Goal: Share content: Share content

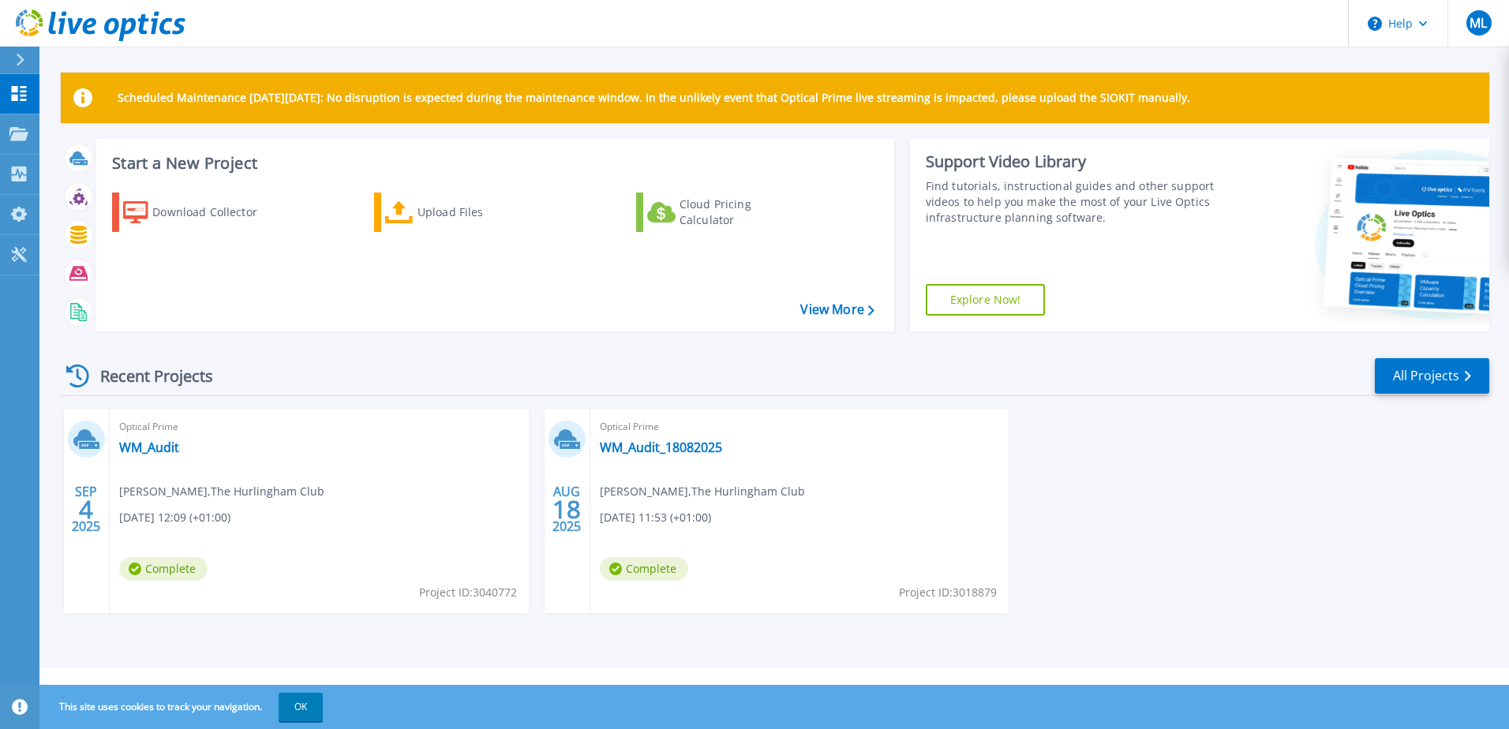
click at [1202, 504] on div "SEP 4 2025 Optical Prime WM_Audit Mauricio Lopez , The Hurlingham Club 09/04/20…" at bounding box center [769, 527] width 1442 height 236
click at [158, 444] on link "WM_Audit" at bounding box center [149, 448] width 60 height 16
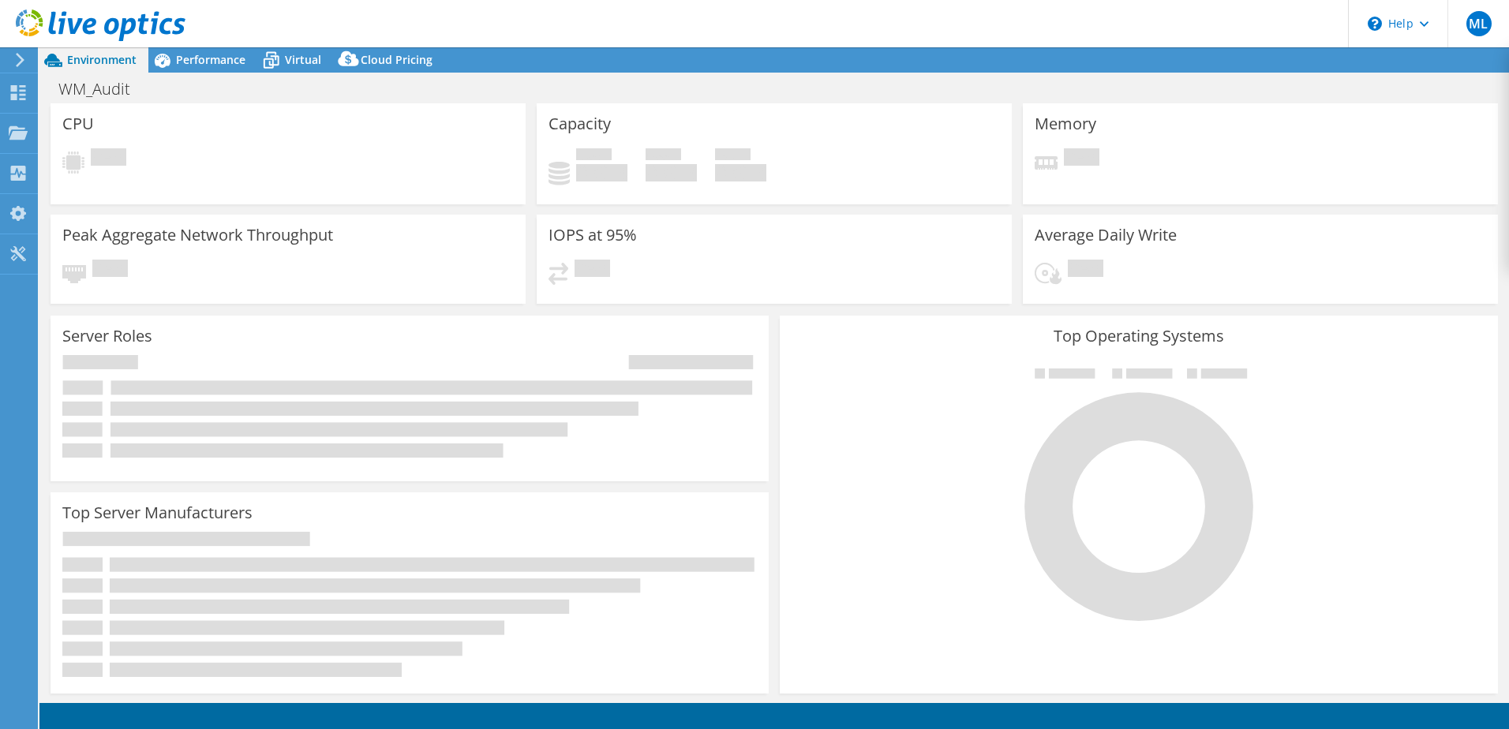
select select "USD"
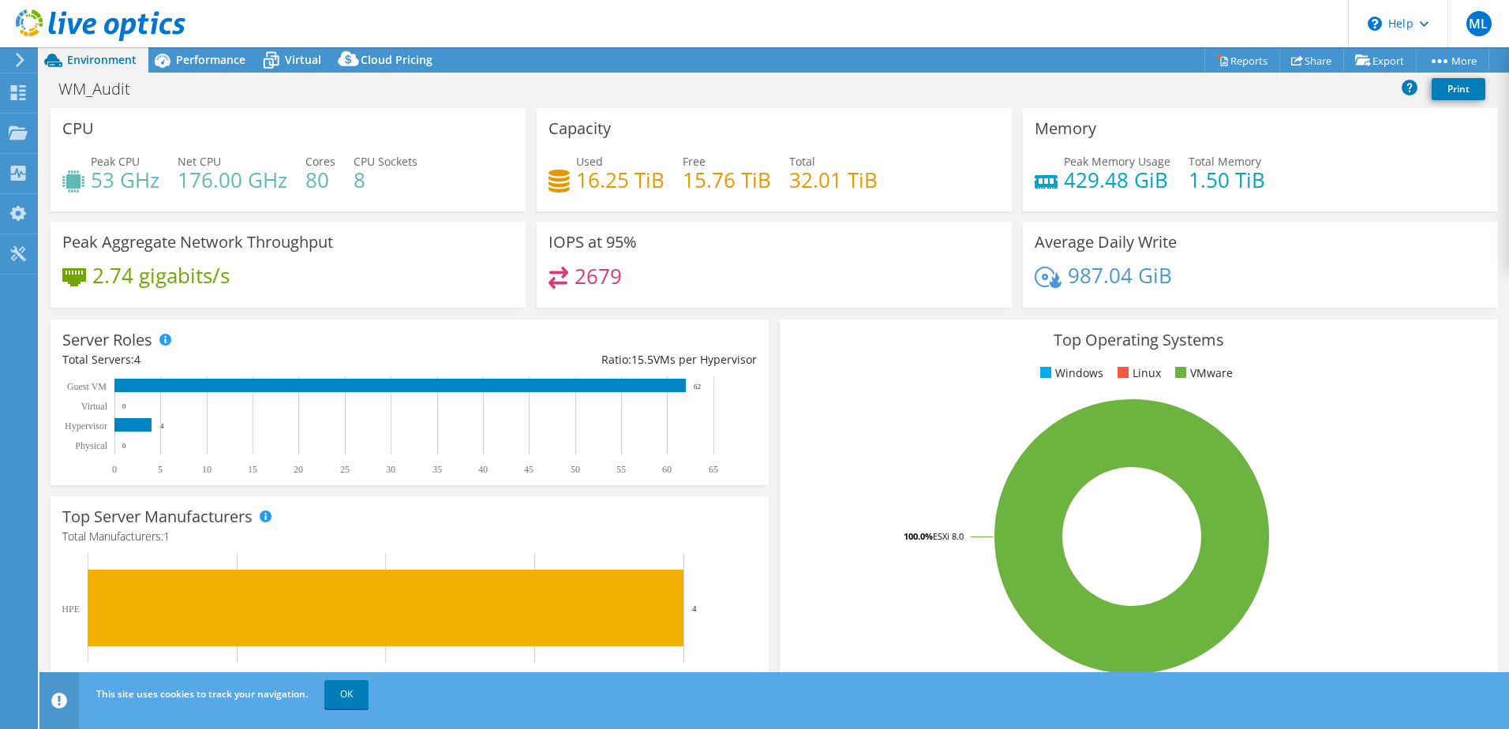
click at [195, 60] on span "Performance" at bounding box center [210, 59] width 69 height 15
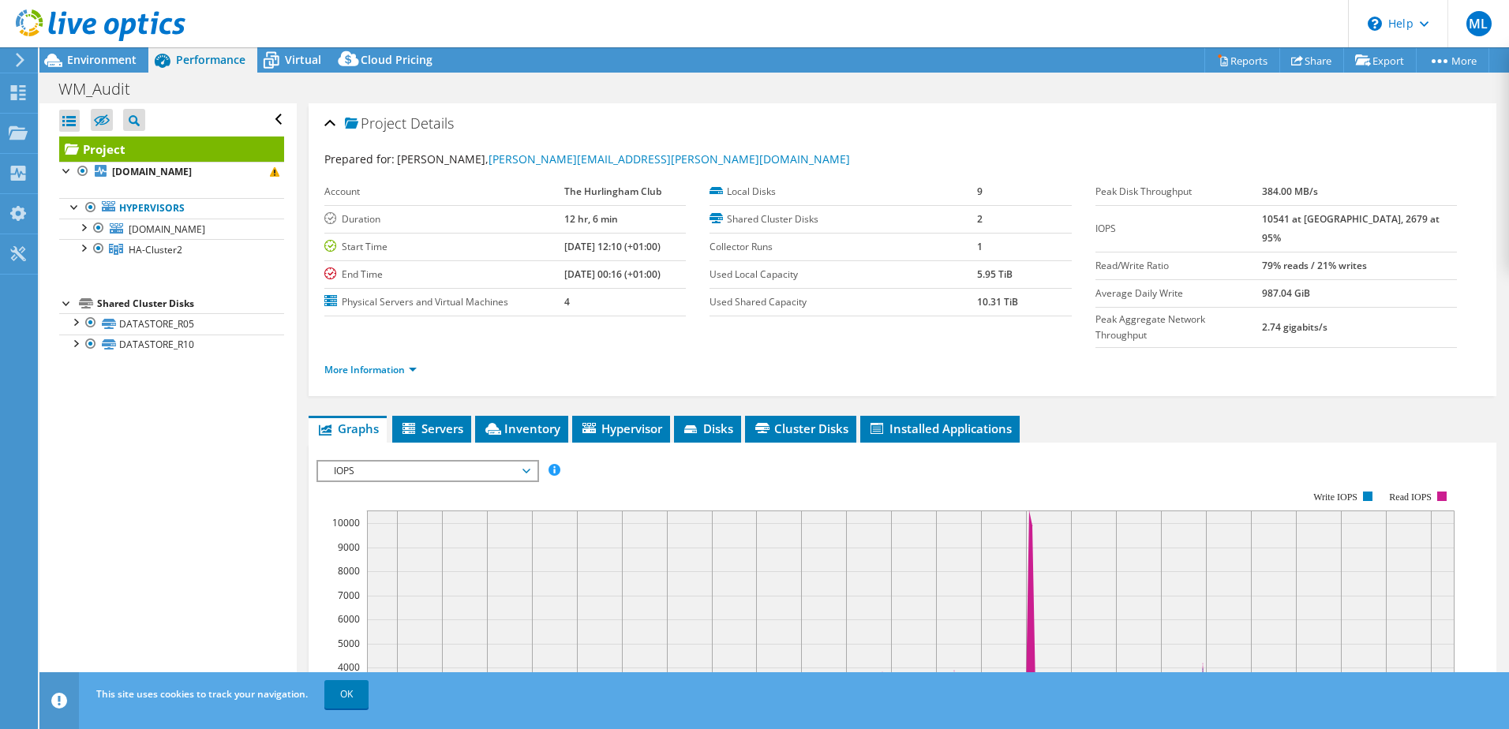
click at [66, 206] on link "Hypervisors" at bounding box center [171, 208] width 225 height 21
click at [84, 232] on div at bounding box center [83, 227] width 16 height 16
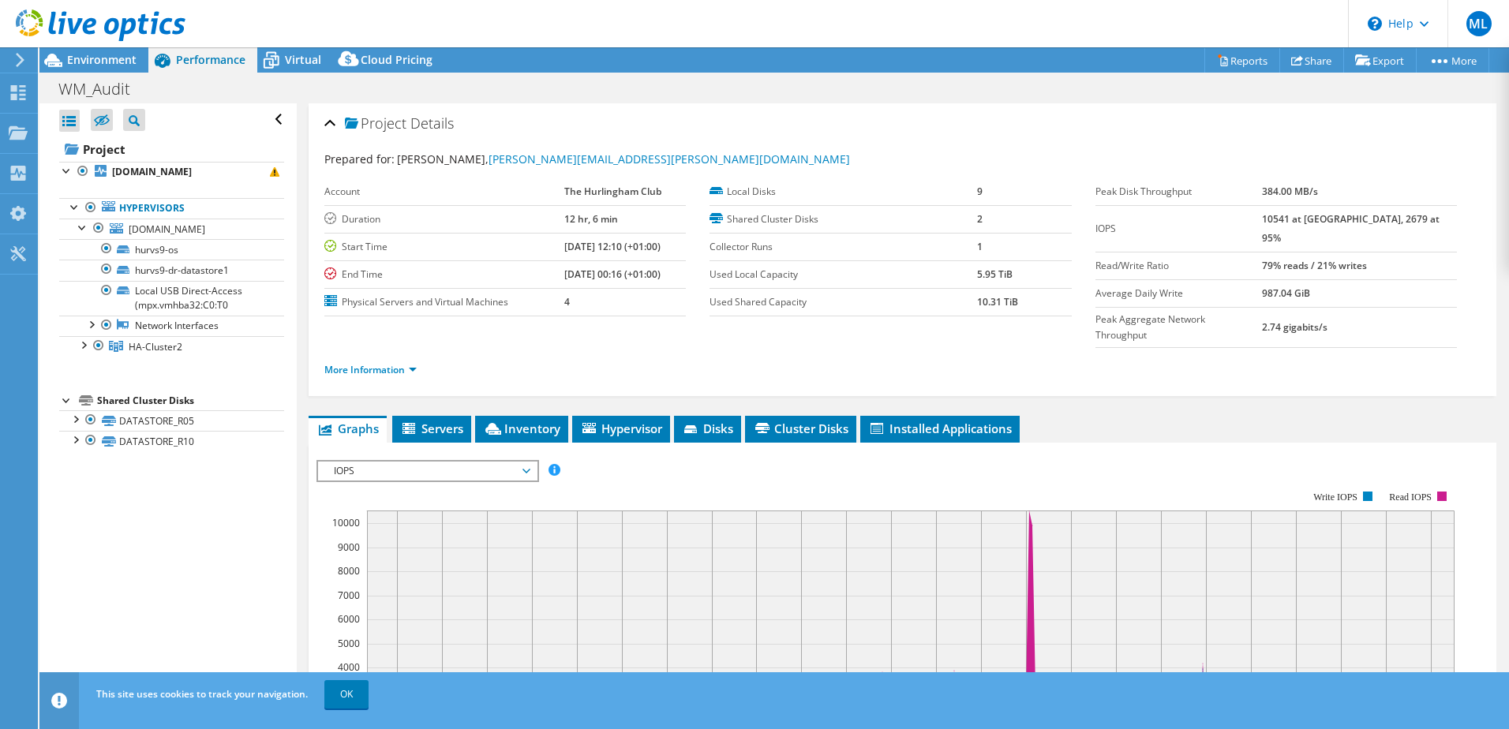
click at [81, 346] on div at bounding box center [83, 344] width 16 height 16
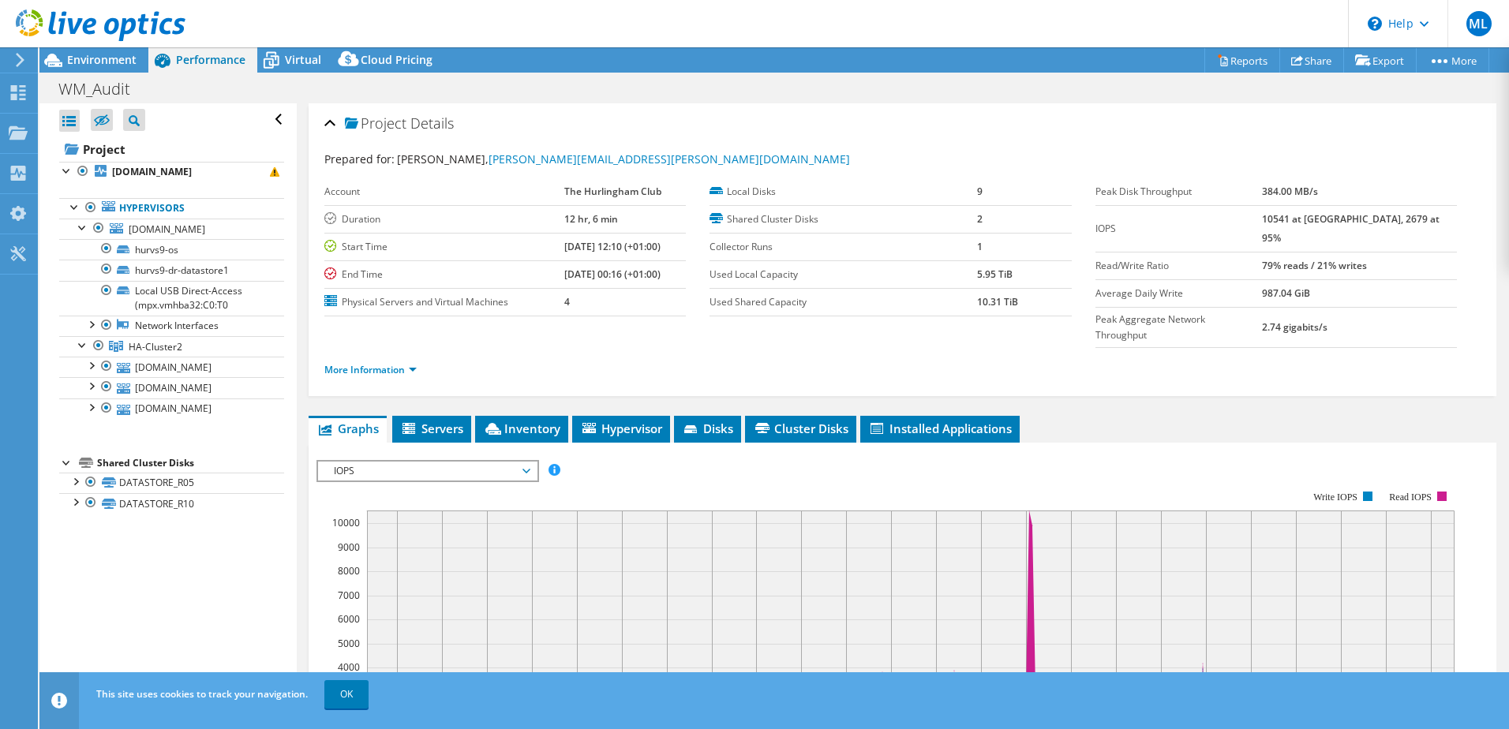
click at [73, 480] on div at bounding box center [75, 481] width 16 height 16
click at [75, 608] on div at bounding box center [75, 606] width 16 height 16
click at [68, 484] on div at bounding box center [75, 481] width 16 height 16
click at [75, 500] on div at bounding box center [75, 501] width 16 height 16
click at [103, 54] on span "Environment" at bounding box center [101, 59] width 69 height 15
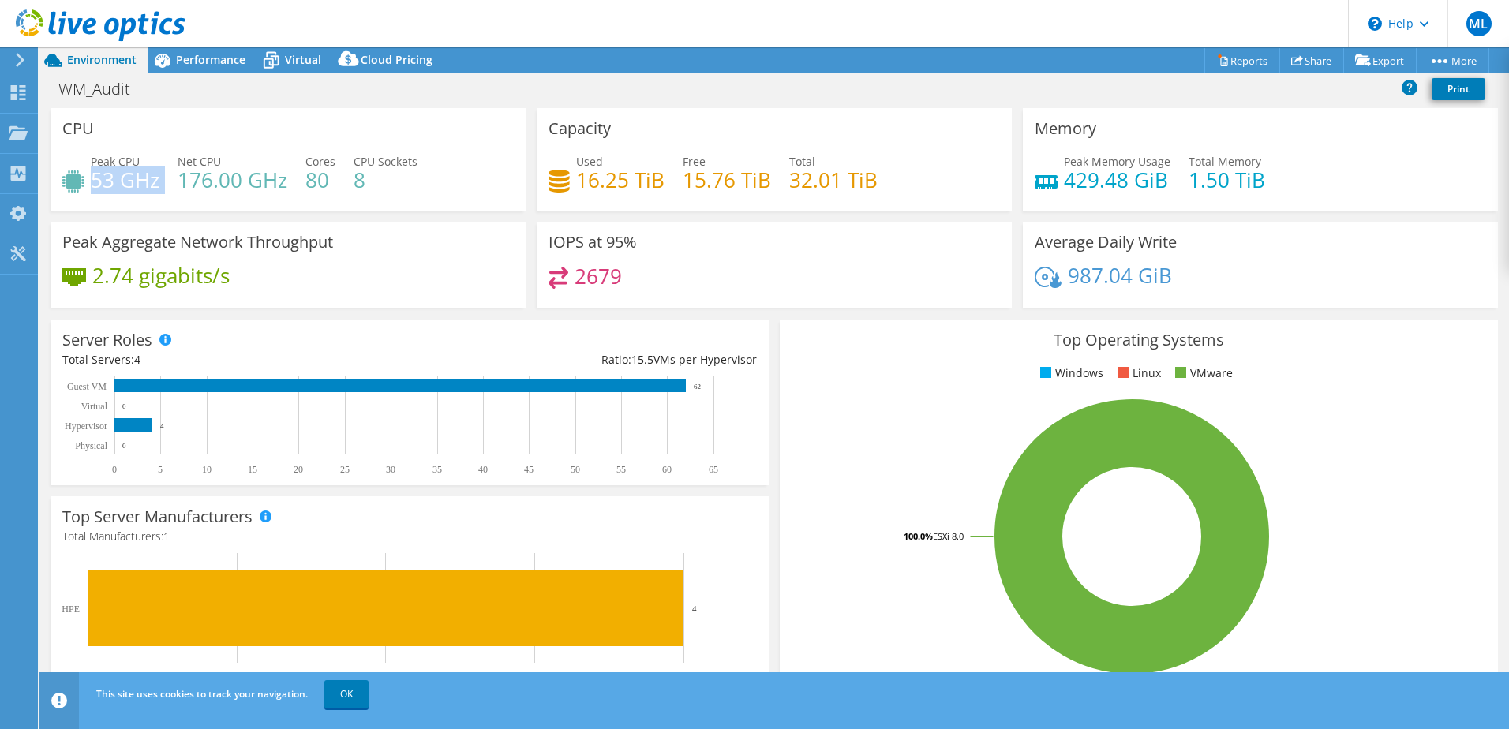
drag, startPoint x: 92, startPoint y: 178, endPoint x: 167, endPoint y: 186, distance: 75.3
click at [167, 186] on div "Peak CPU 53 GHz Net CPU 176.00 GHz Cores 80 CPU Sockets 8" at bounding box center [288, 178] width 452 height 51
drag, startPoint x: 167, startPoint y: 186, endPoint x: 291, endPoint y: 207, distance: 125.0
click at [291, 207] on div "CPU Peak CPU 53 GHz Net CPU 176.00 GHz Cores 80 CPU Sockets 8" at bounding box center [288, 159] width 475 height 103
click at [219, 52] on span "Performance" at bounding box center [210, 59] width 69 height 15
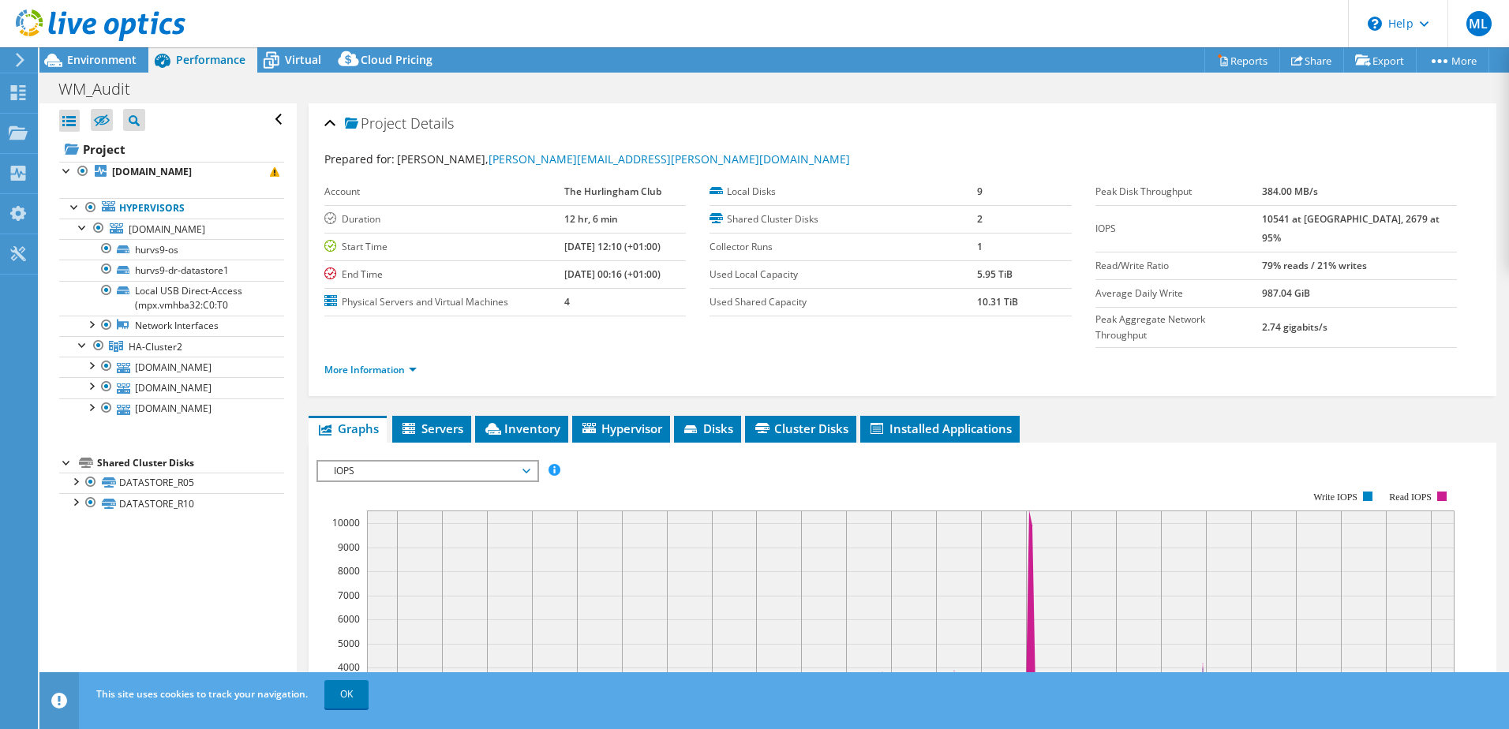
scroll to position [79, 0]
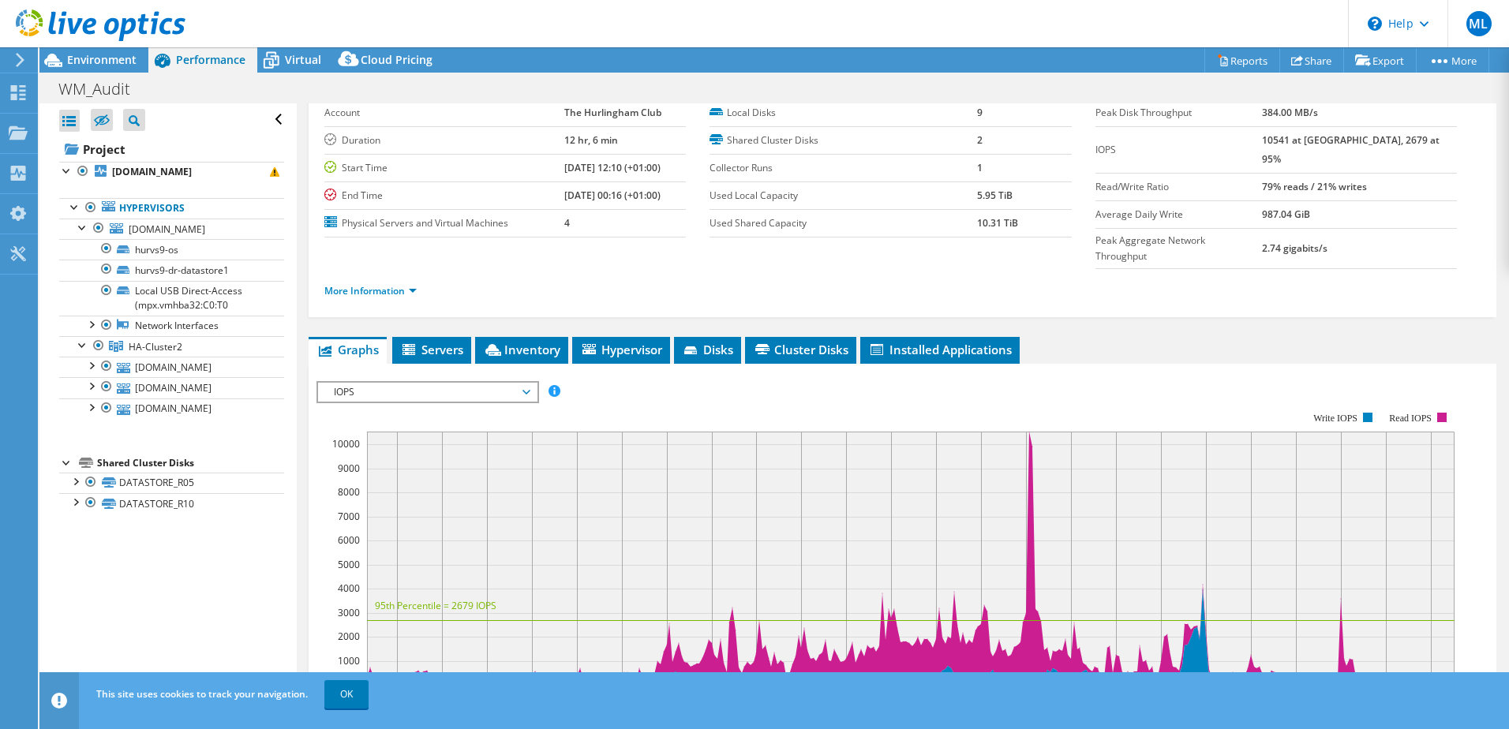
click at [89, 317] on div at bounding box center [91, 324] width 16 height 16
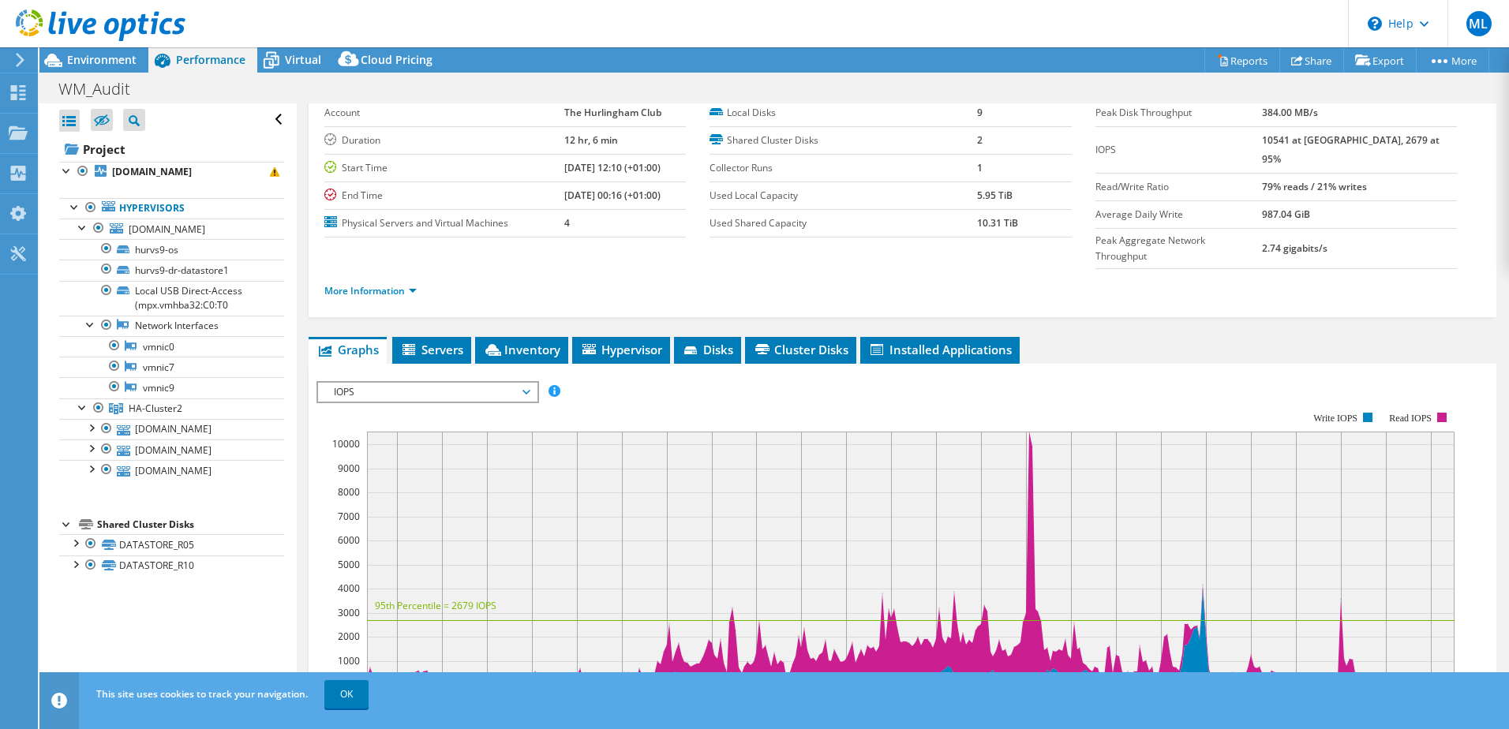
click at [75, 546] on div at bounding box center [75, 542] width 16 height 16
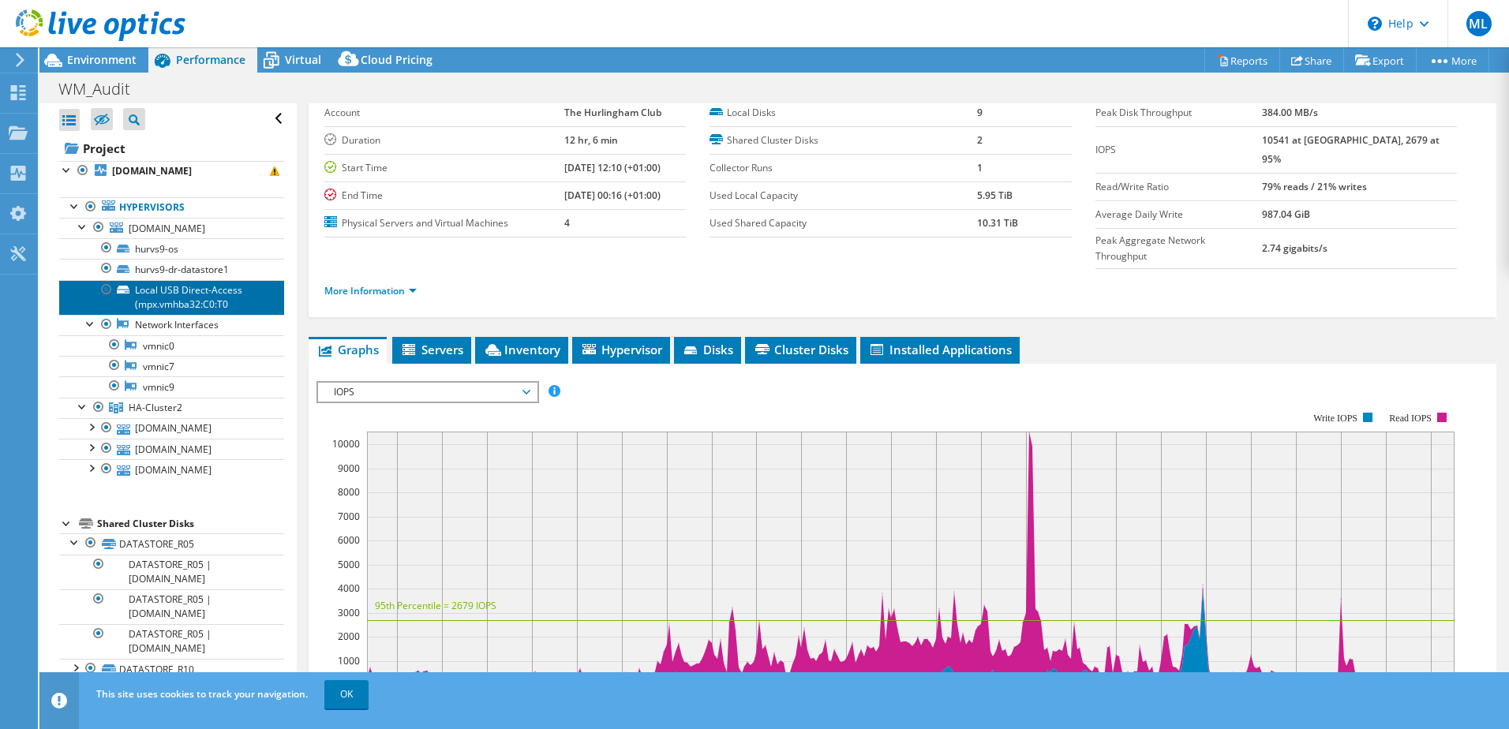
click at [189, 299] on link "Local USB Direct-Access (mpx.vmhba32:C0:T0" at bounding box center [171, 297] width 225 height 35
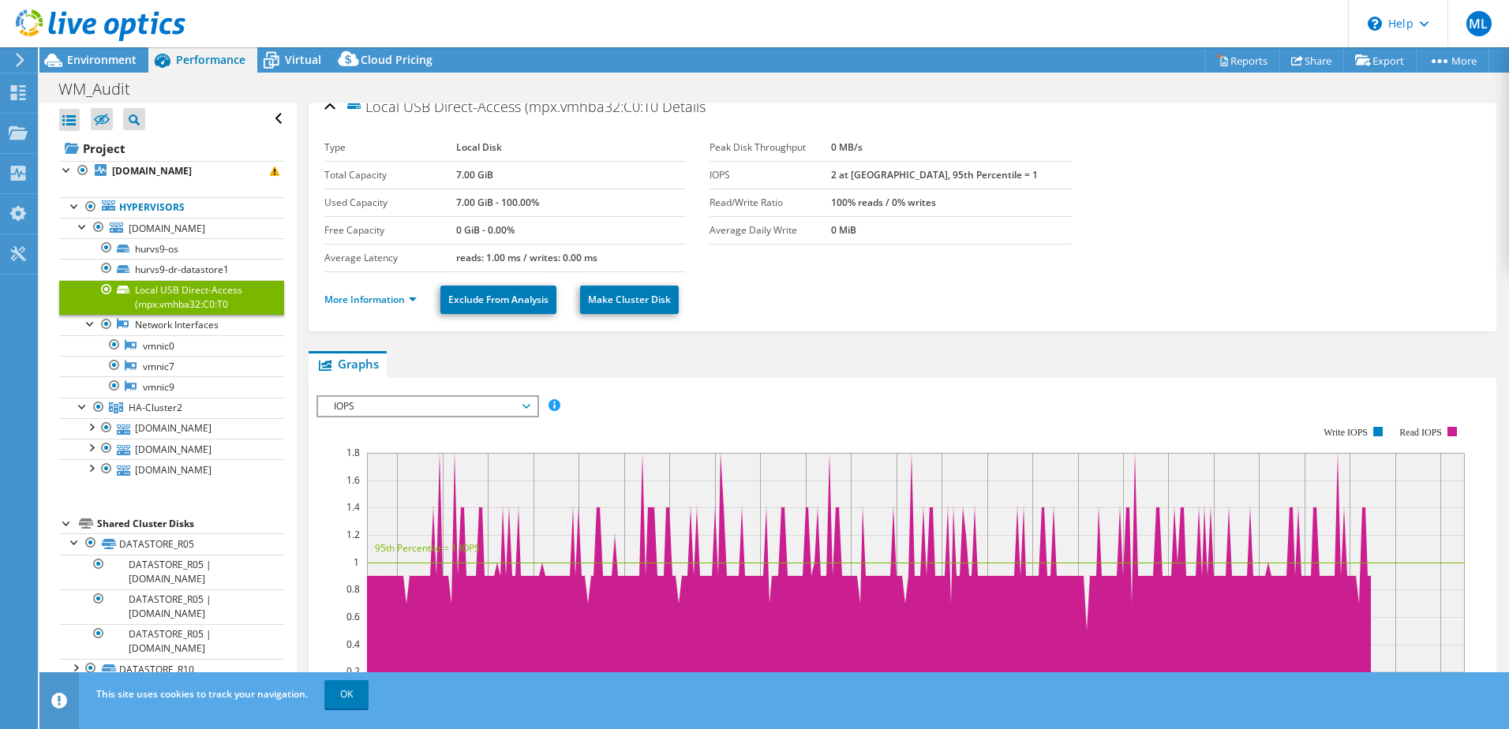
scroll to position [0, 0]
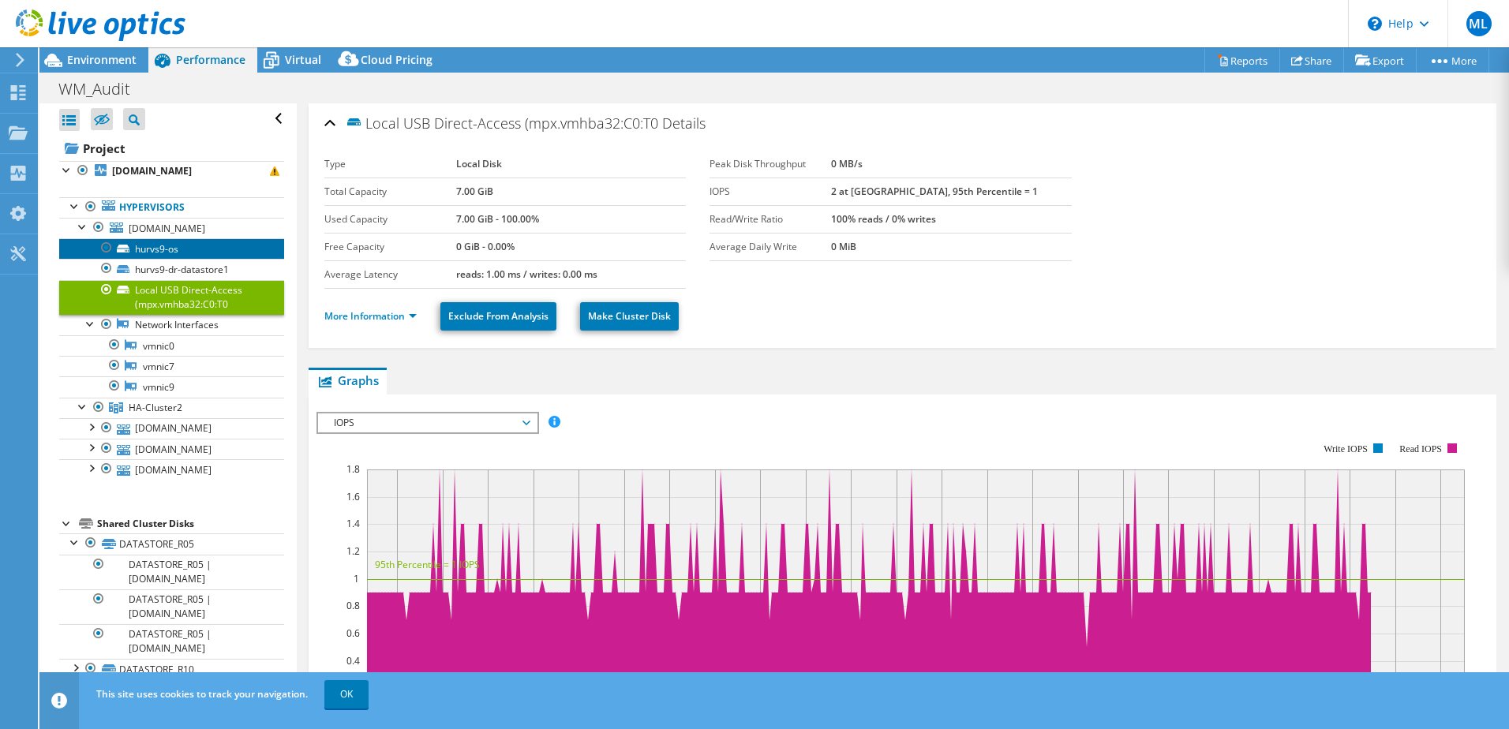
click at [188, 249] on link "hurvs9-os" at bounding box center [171, 248] width 225 height 21
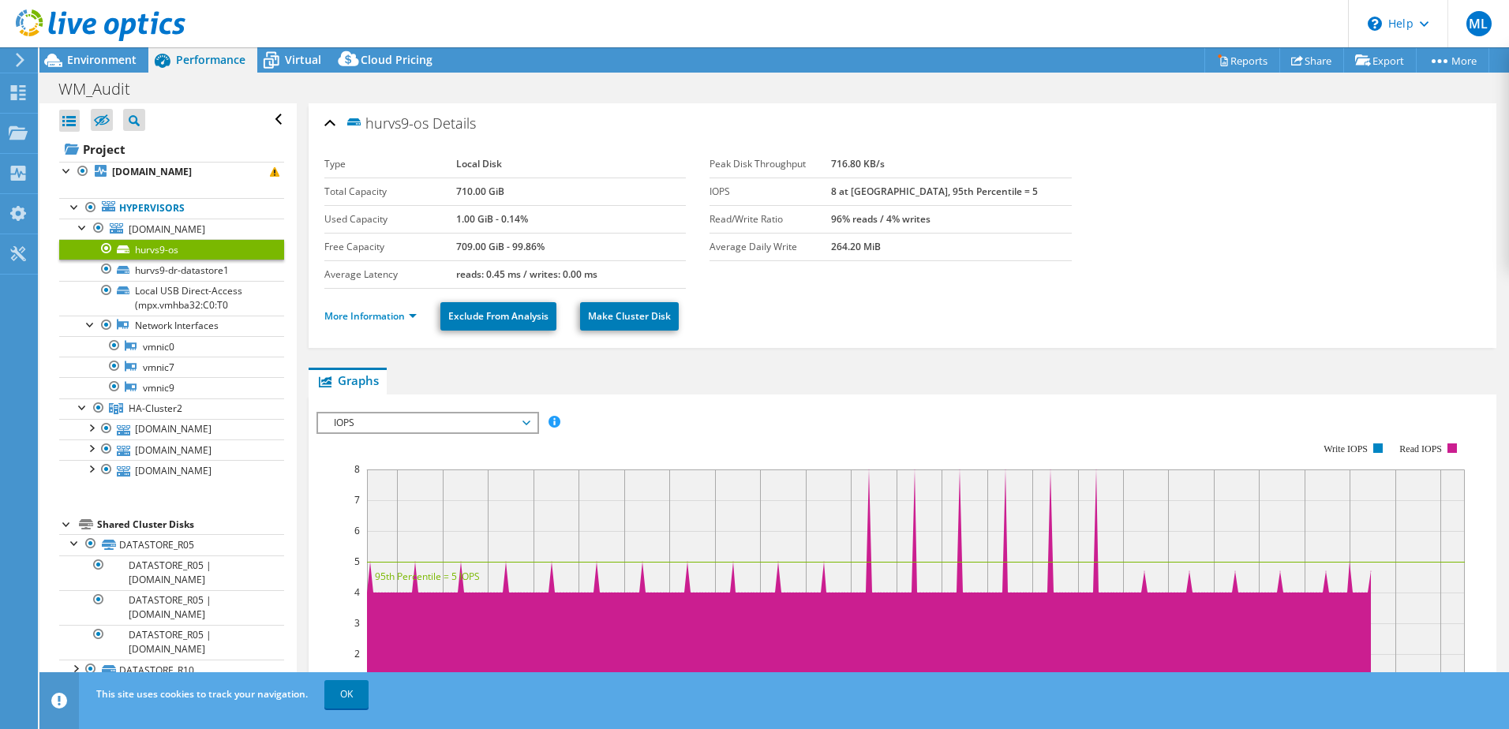
click at [99, 61] on span "Environment" at bounding box center [101, 59] width 69 height 15
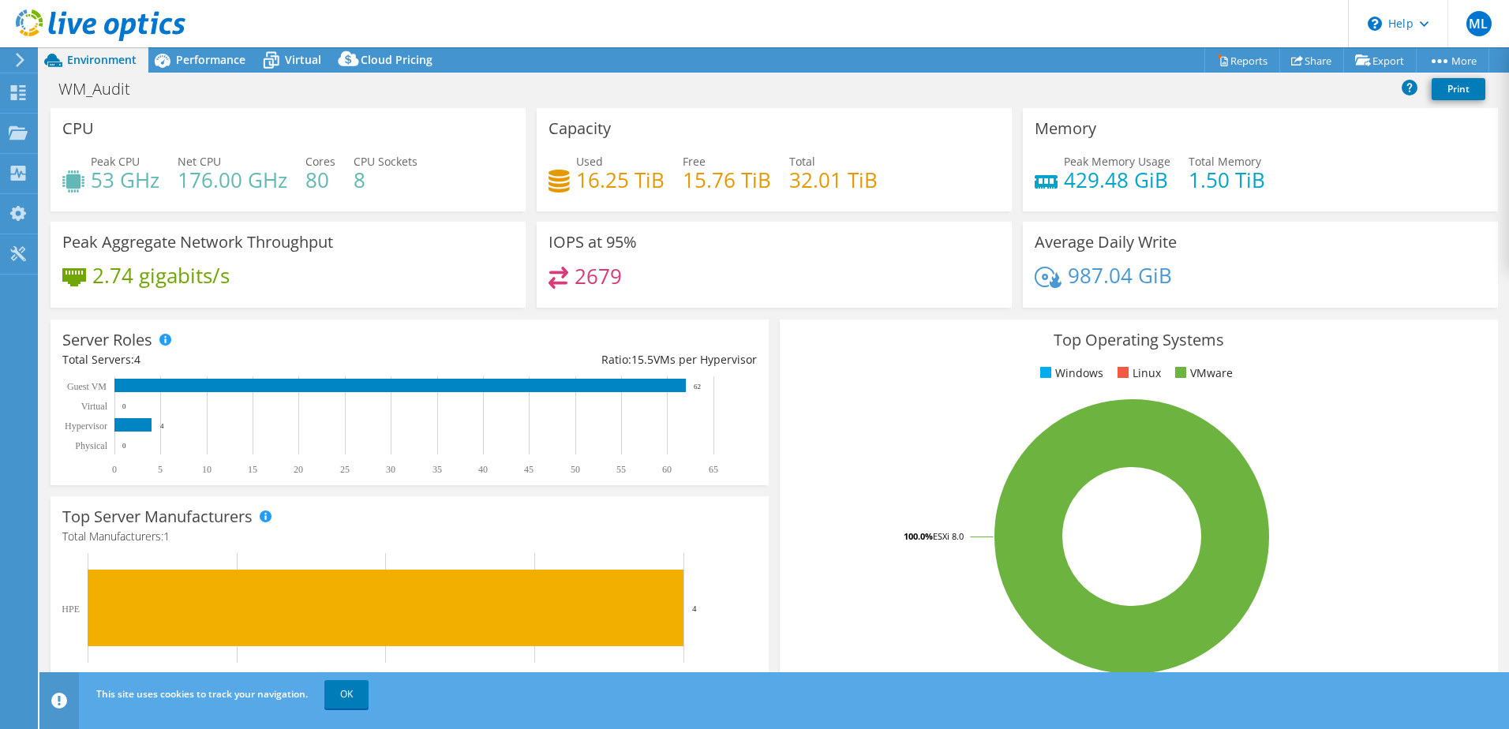
click at [198, 47] on div "Performance" at bounding box center [202, 59] width 109 height 25
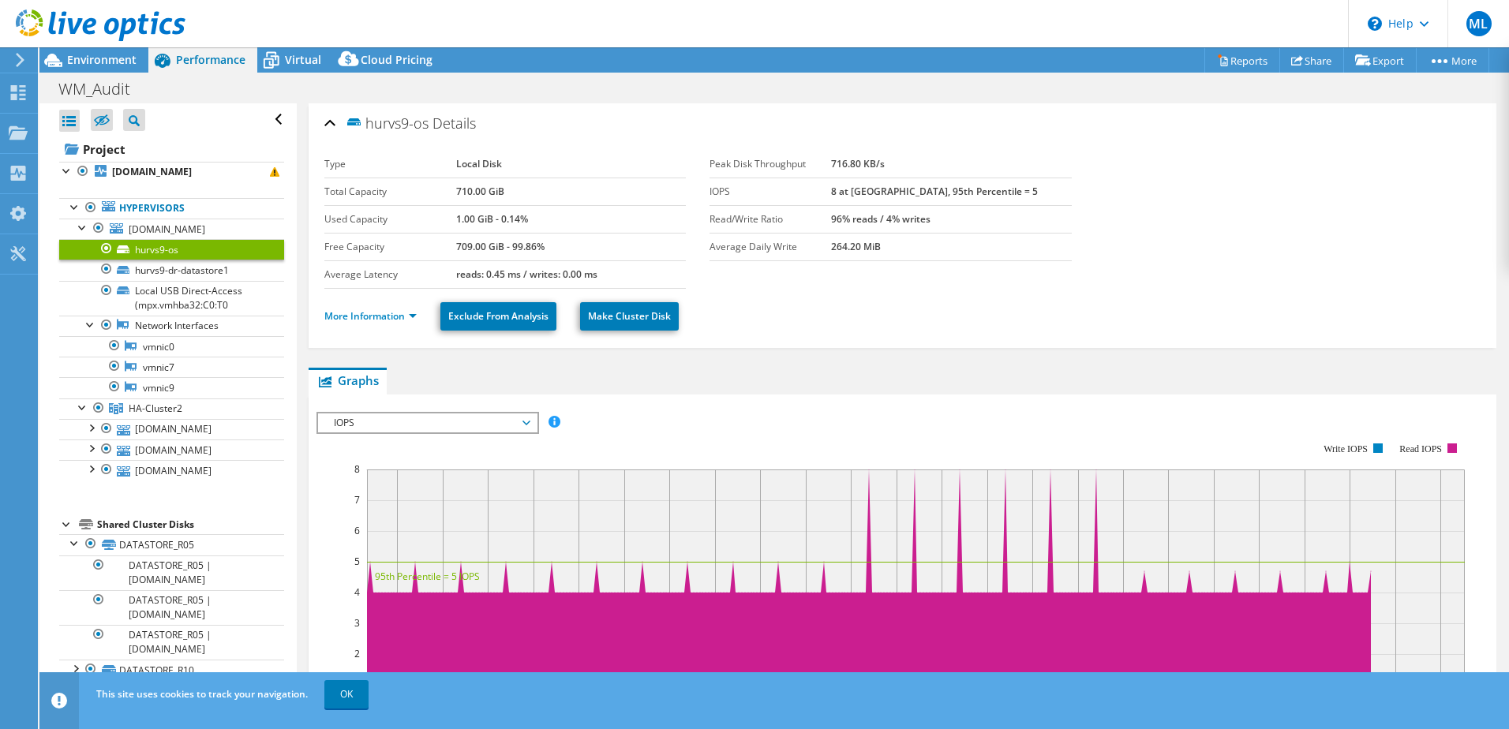
click at [167, 201] on link "Hypervisors" at bounding box center [171, 208] width 225 height 21
click at [159, 208] on link "Hypervisors" at bounding box center [171, 208] width 225 height 21
click at [76, 210] on div at bounding box center [75, 206] width 16 height 16
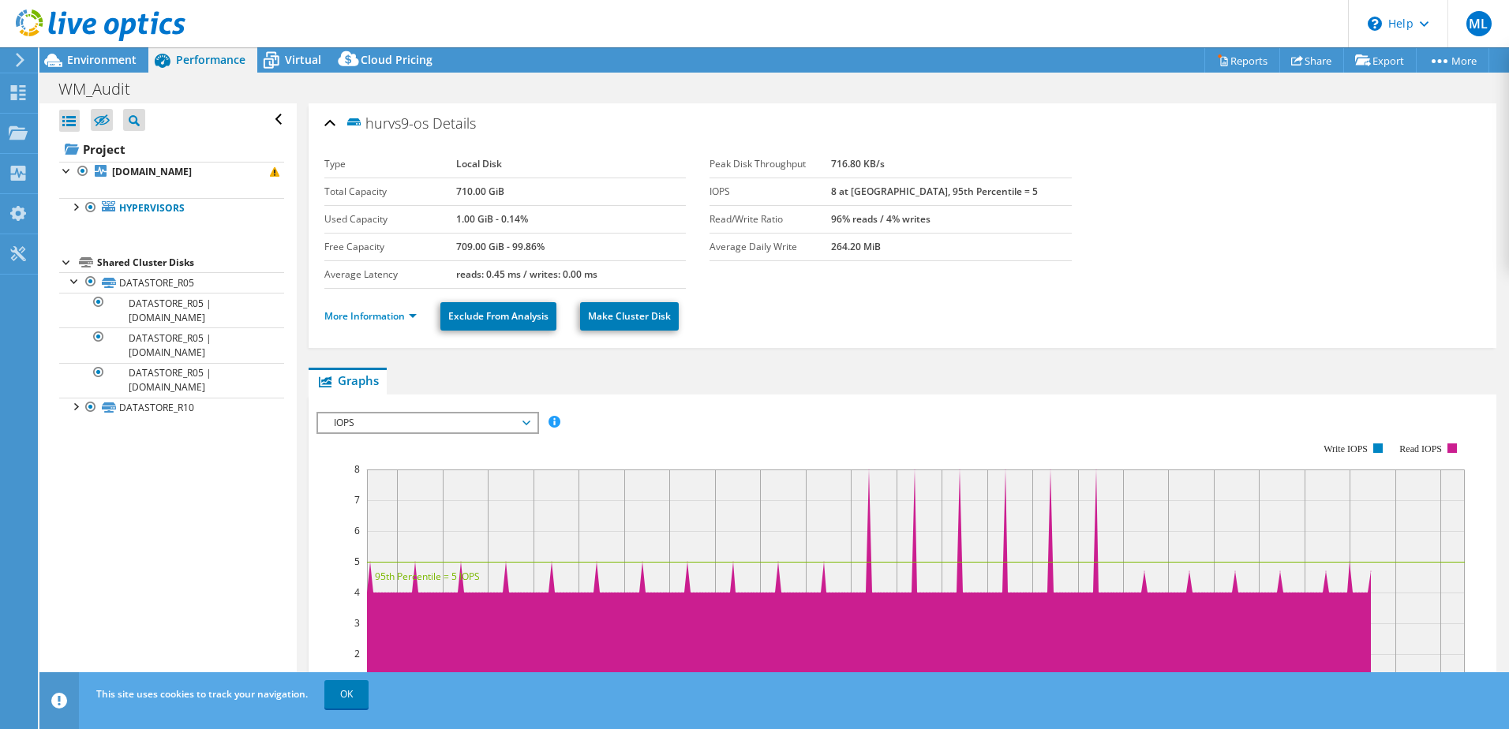
click at [72, 204] on div at bounding box center [75, 206] width 16 height 16
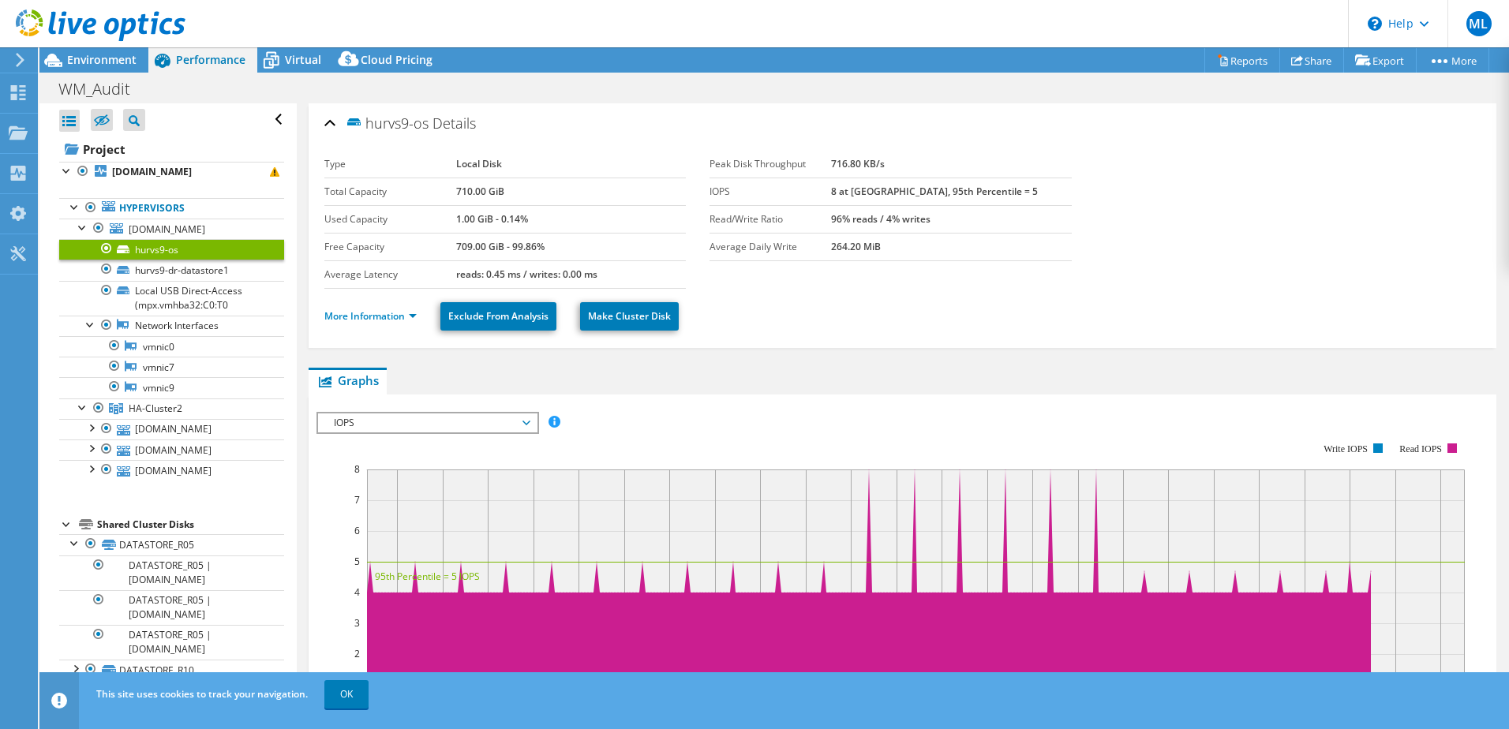
click at [133, 202] on link "Hypervisors" at bounding box center [171, 208] width 225 height 21
drag, startPoint x: 133, startPoint y: 202, endPoint x: 163, endPoint y: 206, distance: 29.5
click at [163, 206] on link "Hypervisors" at bounding box center [171, 208] width 225 height 21
click at [154, 227] on span "[DOMAIN_NAME]" at bounding box center [167, 229] width 77 height 13
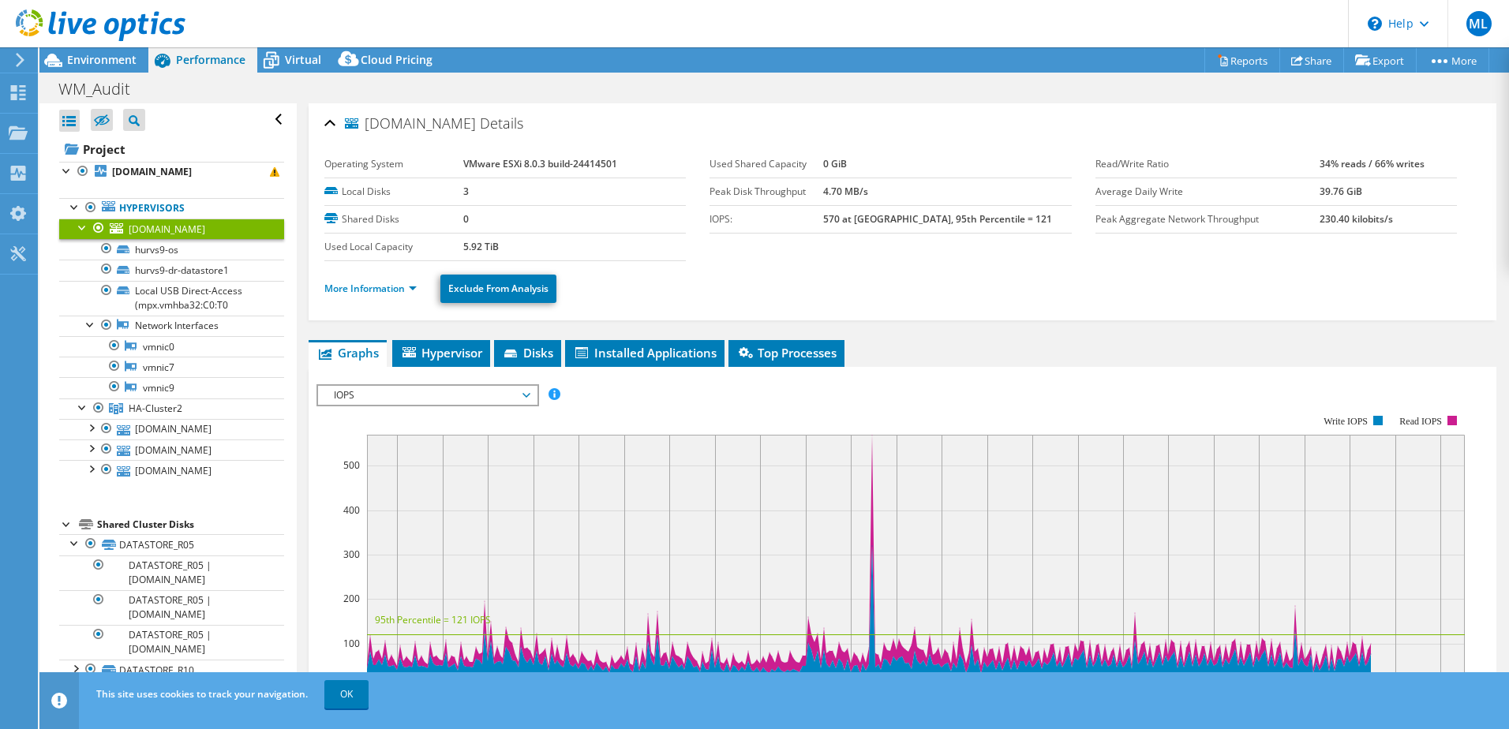
click at [157, 213] on link "Hypervisors" at bounding box center [171, 208] width 225 height 21
click at [162, 203] on link "Hypervisors" at bounding box center [171, 208] width 225 height 21
click at [161, 227] on span "[DOMAIN_NAME]" at bounding box center [167, 229] width 77 height 13
click at [1303, 56] on link "Share" at bounding box center [1312, 60] width 65 height 24
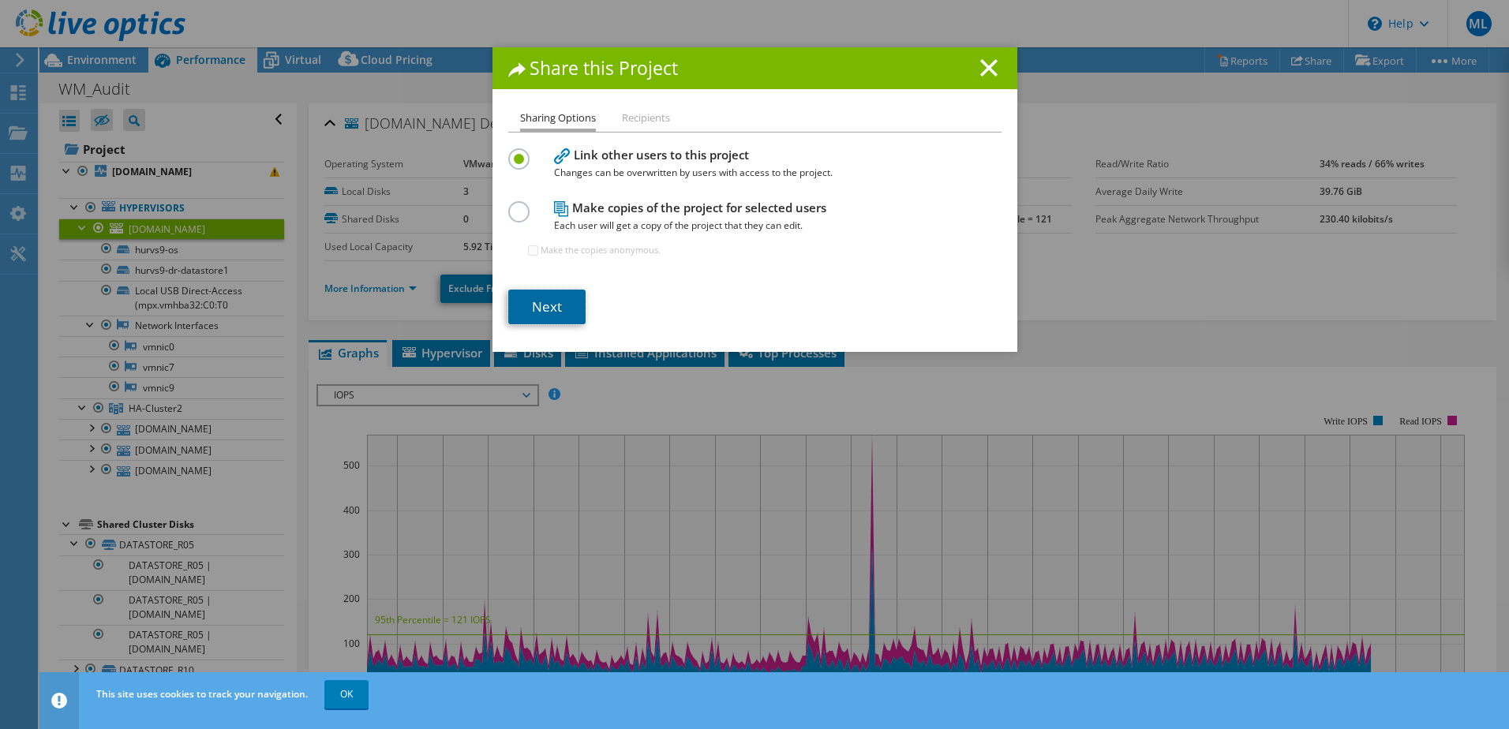
click at [555, 302] on link "Next" at bounding box center [546, 307] width 77 height 35
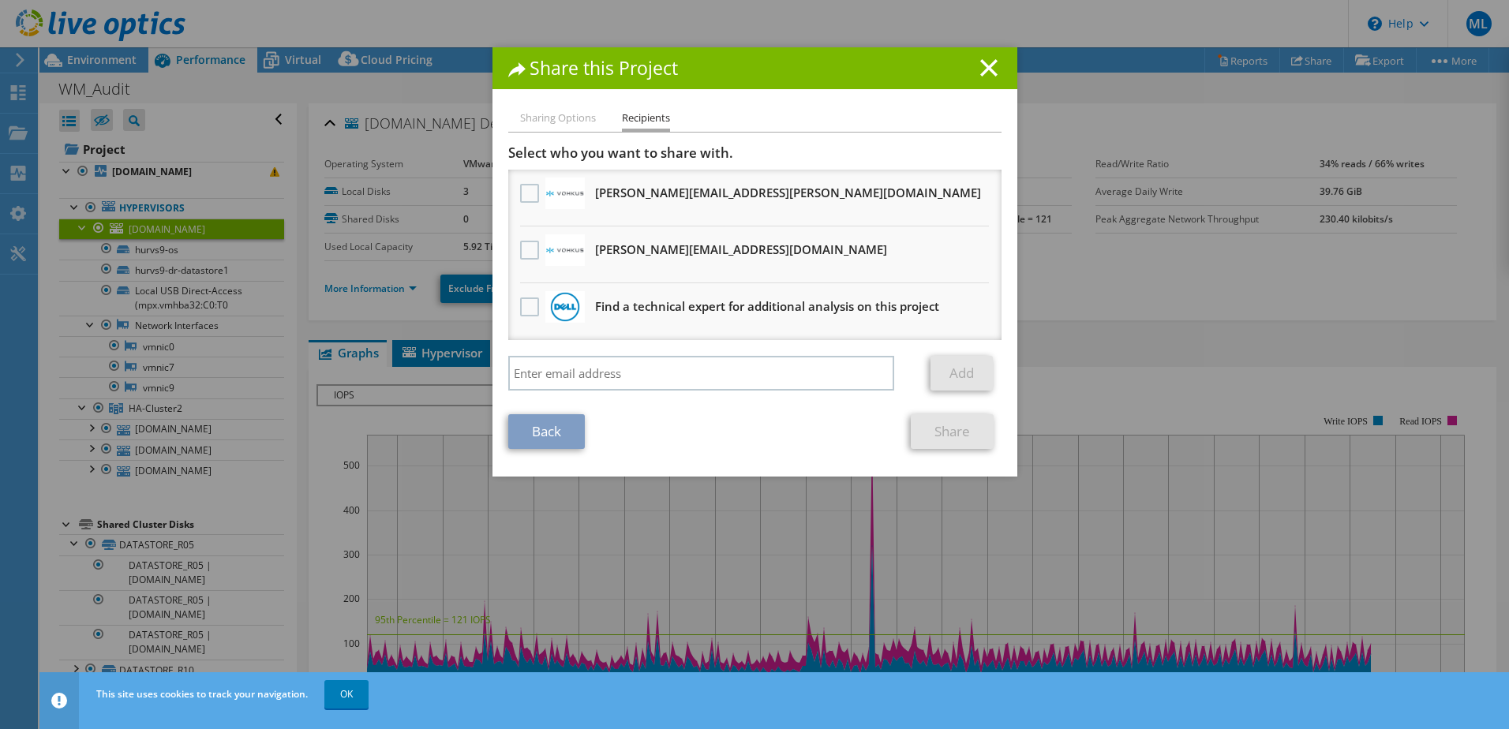
click at [527, 191] on label at bounding box center [531, 193] width 23 height 19
click at [0, 0] on input "checkbox" at bounding box center [0, 0] width 0 height 0
click at [523, 251] on label at bounding box center [531, 250] width 23 height 19
click at [0, 0] on input "checkbox" at bounding box center [0, 0] width 0 height 0
click at [965, 427] on link "Share" at bounding box center [952, 431] width 83 height 35
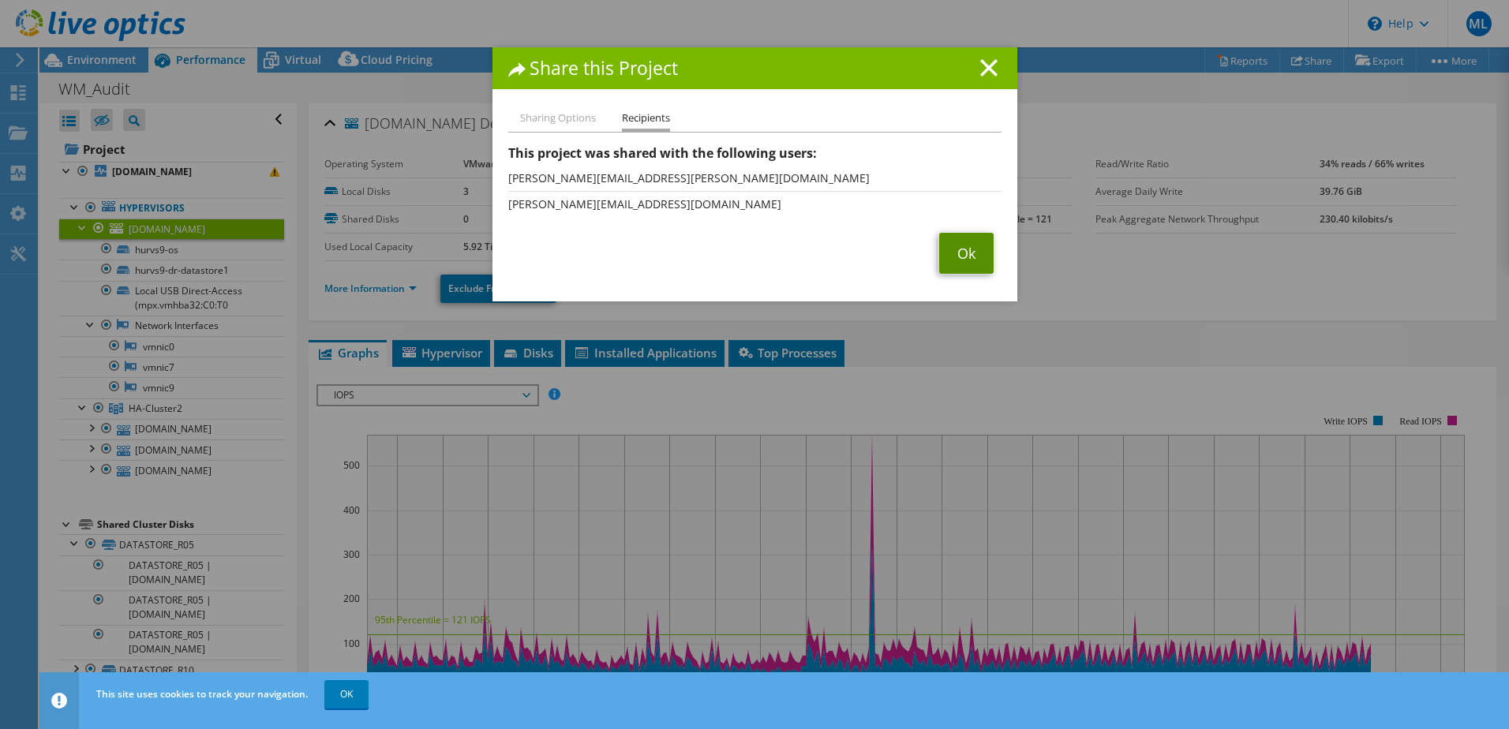
click at [972, 251] on link "Ok" at bounding box center [966, 253] width 54 height 41
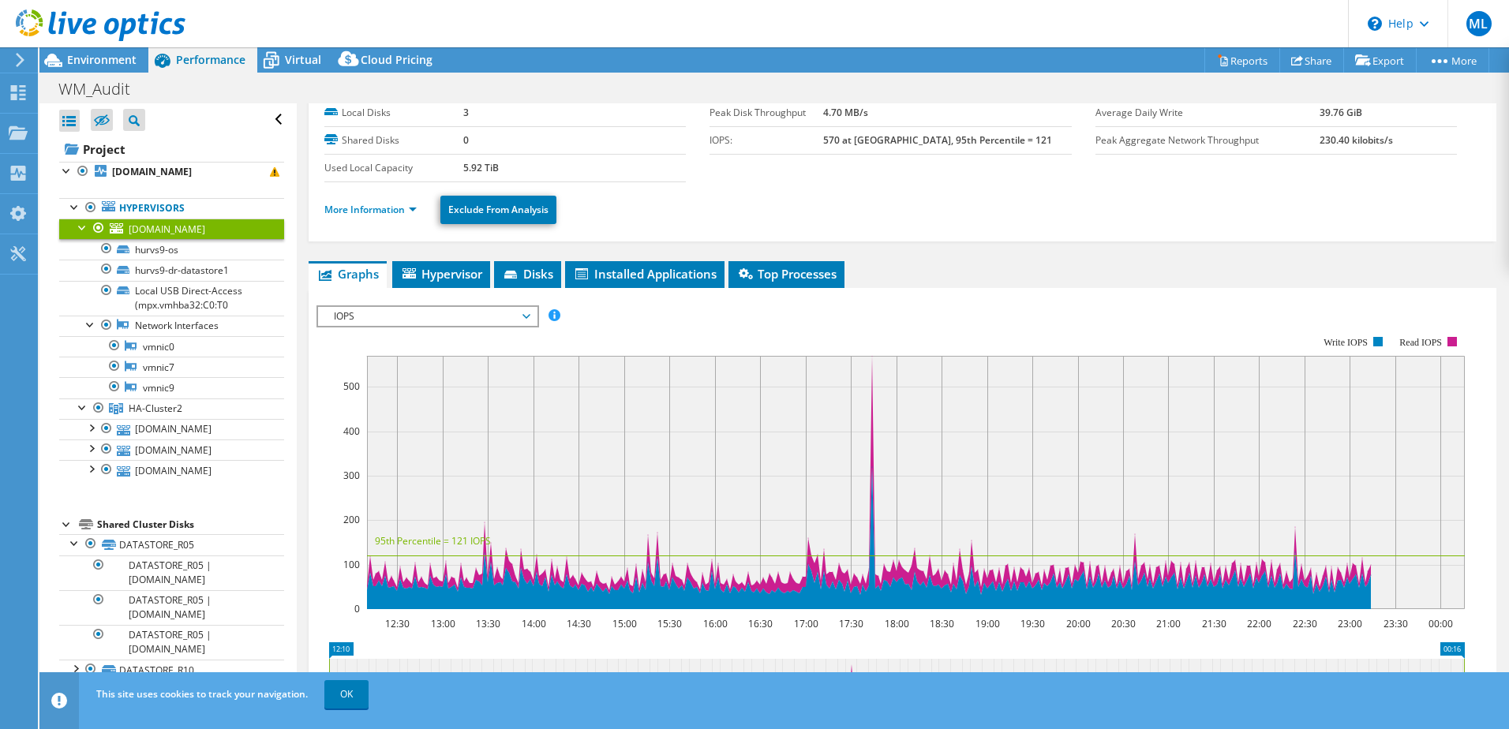
click at [450, 276] on span "Hypervisor" at bounding box center [441, 274] width 82 height 16
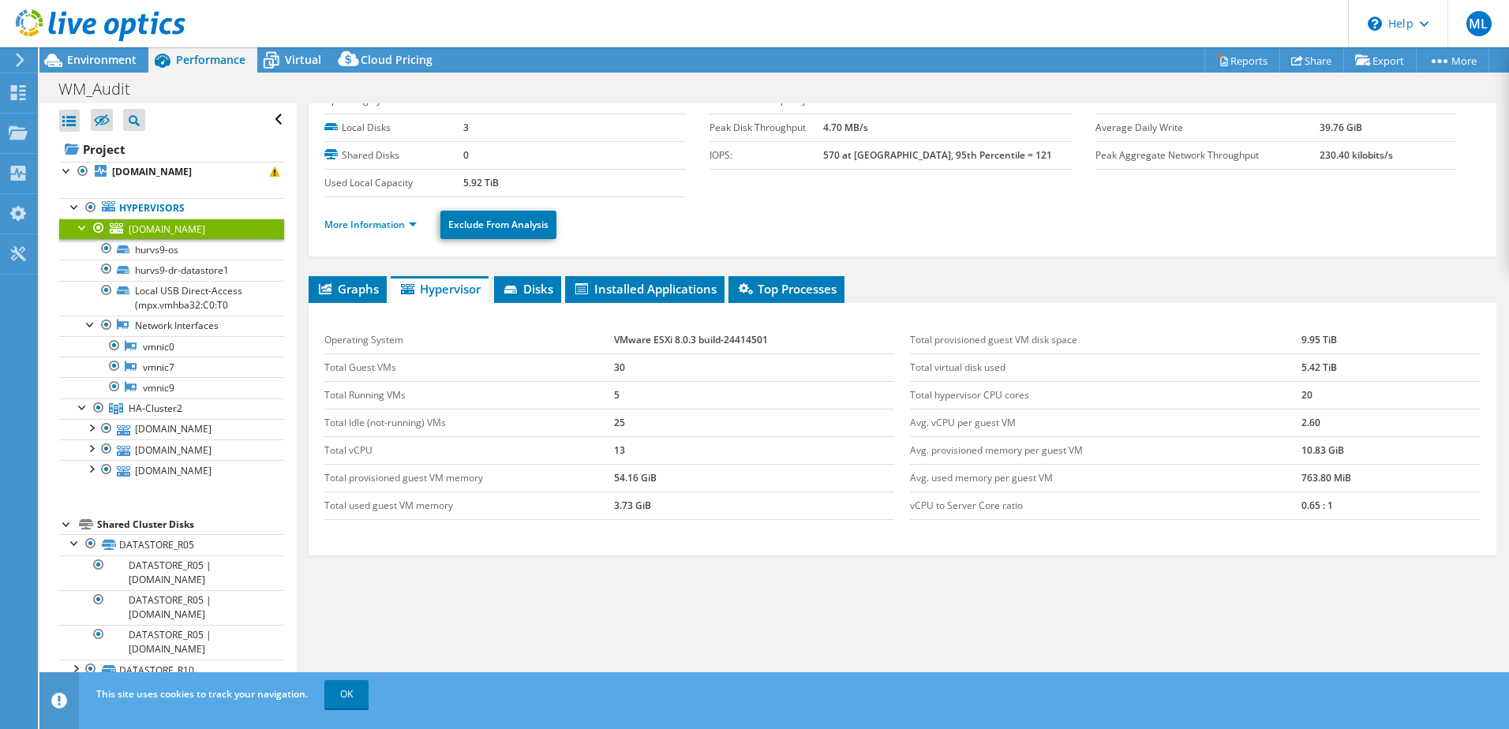
click at [552, 288] on span "Disks" at bounding box center [527, 289] width 51 height 16
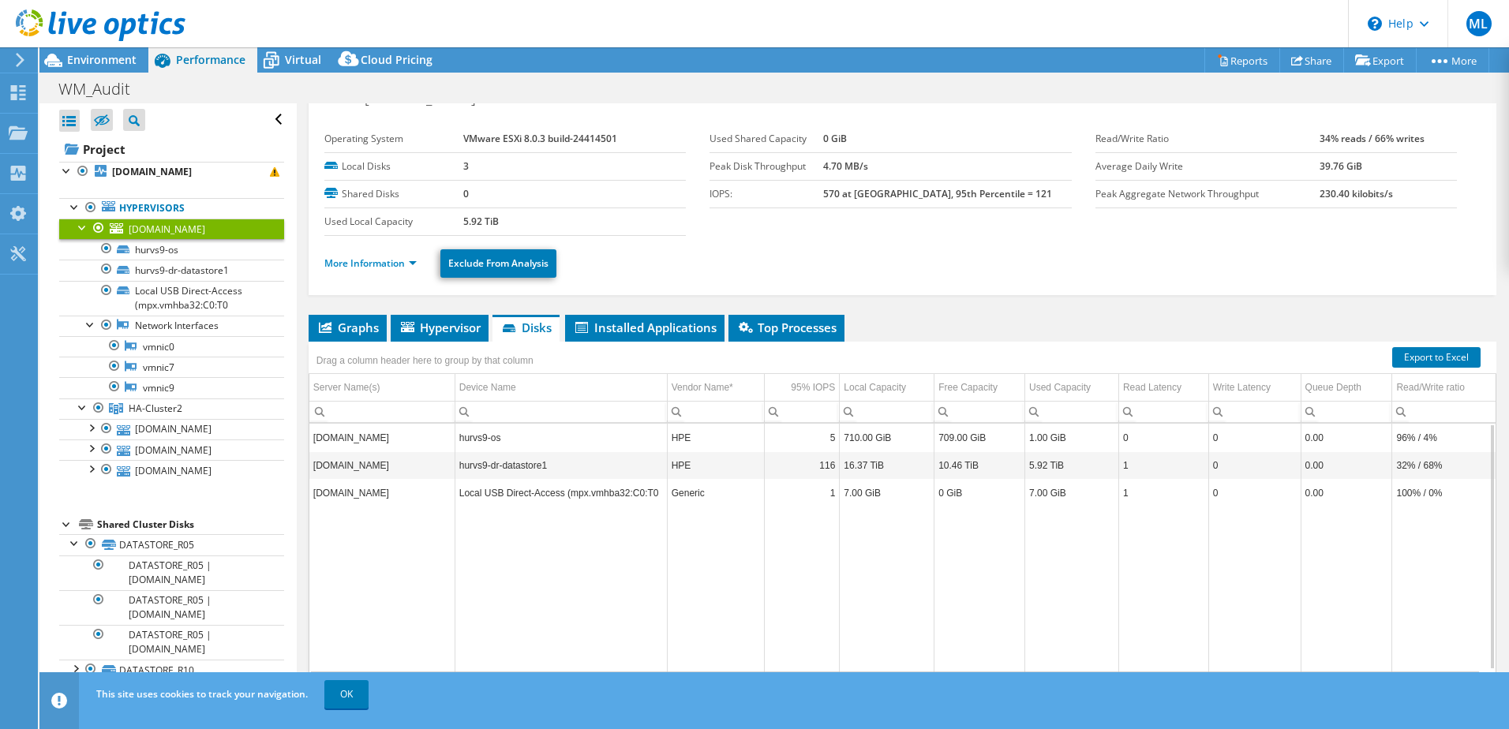
scroll to position [0, 0]
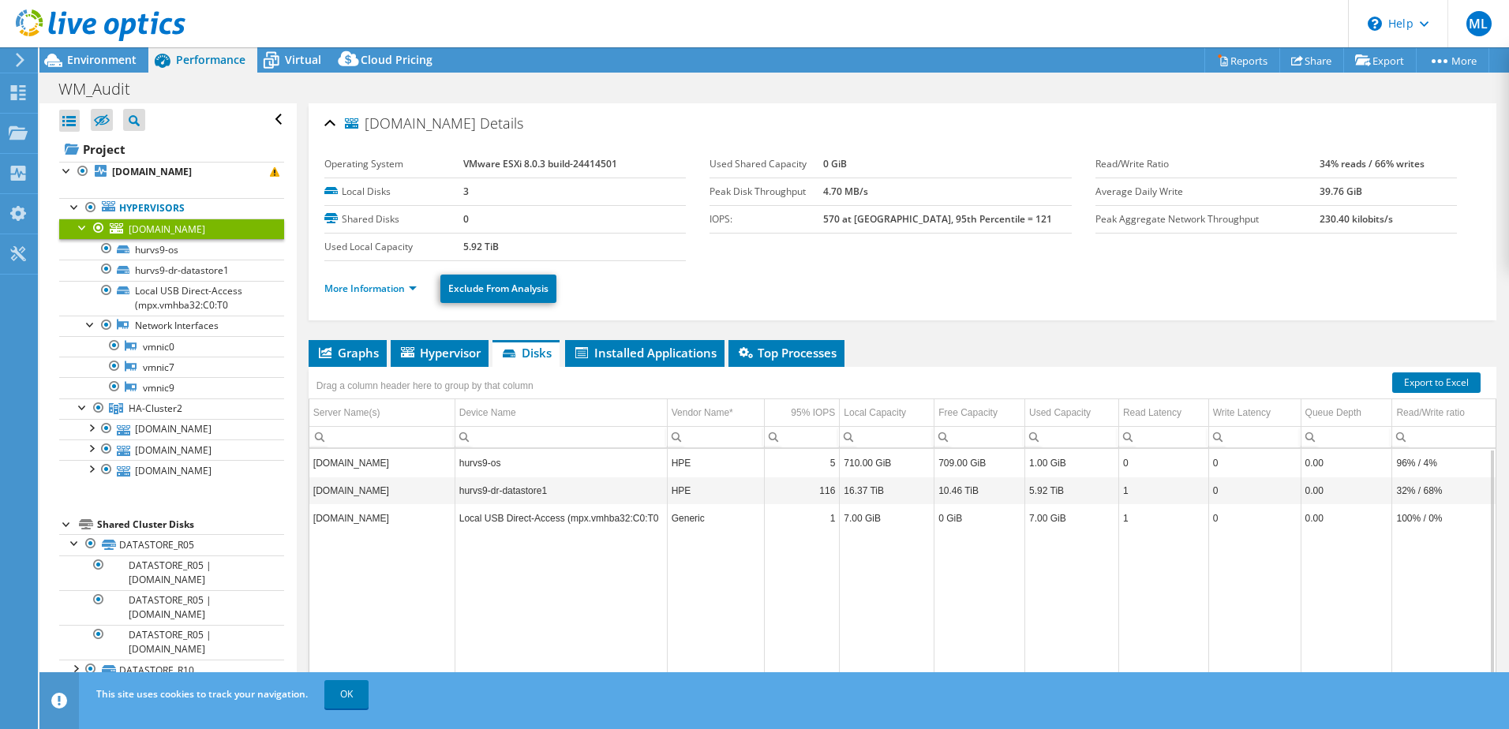
drag, startPoint x: 316, startPoint y: 522, endPoint x: 441, endPoint y: 525, distance: 124.8
click at [441, 525] on td "[DOMAIN_NAME]" at bounding box center [381, 518] width 145 height 28
drag, startPoint x: 441, startPoint y: 525, endPoint x: 654, endPoint y: 531, distance: 214.0
click at [654, 531] on td "Local USB Direct-Access (mpx.vmhba32:C0:T0" at bounding box center [561, 518] width 212 height 28
drag, startPoint x: 654, startPoint y: 531, endPoint x: 868, endPoint y: 526, distance: 213.2
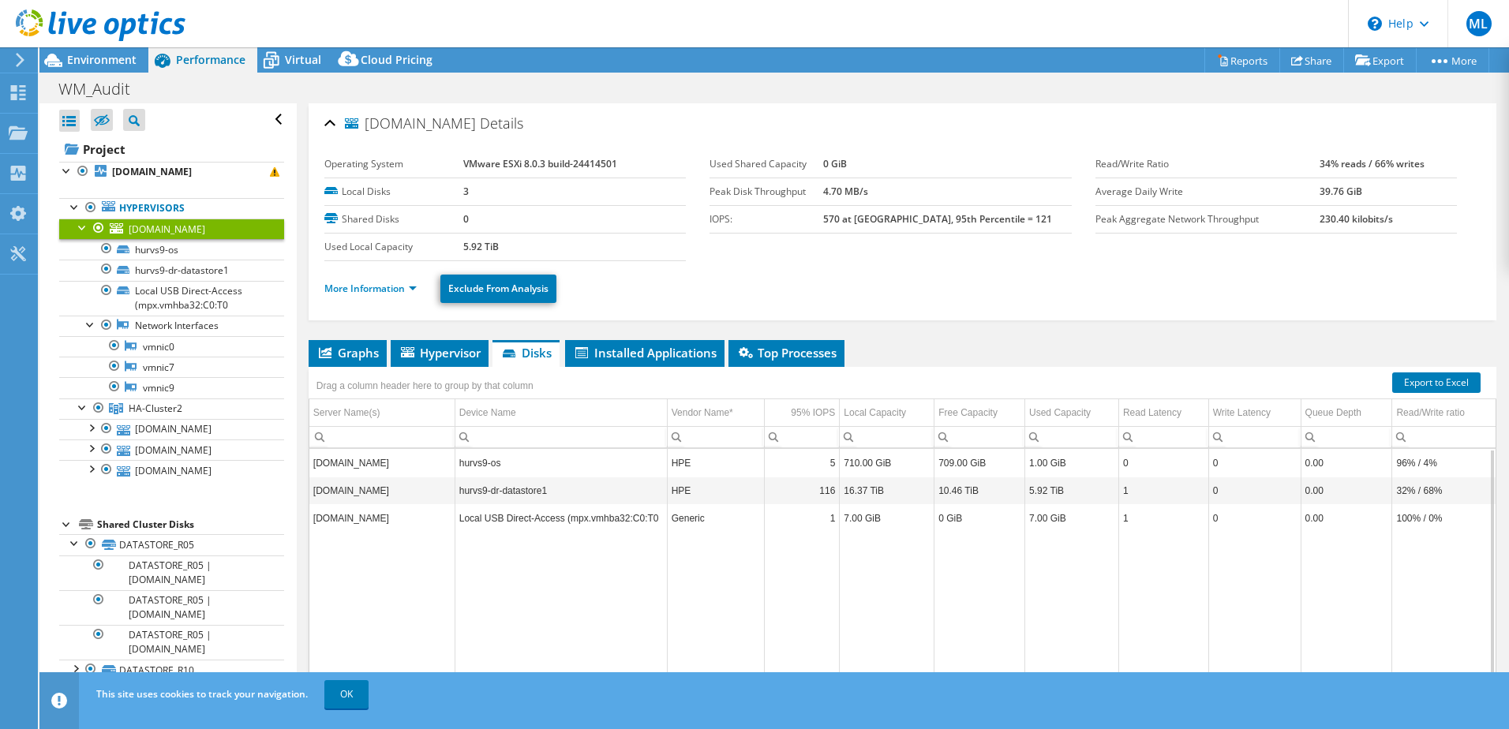
click at [867, 526] on td "7.00 GiB" at bounding box center [887, 518] width 95 height 28
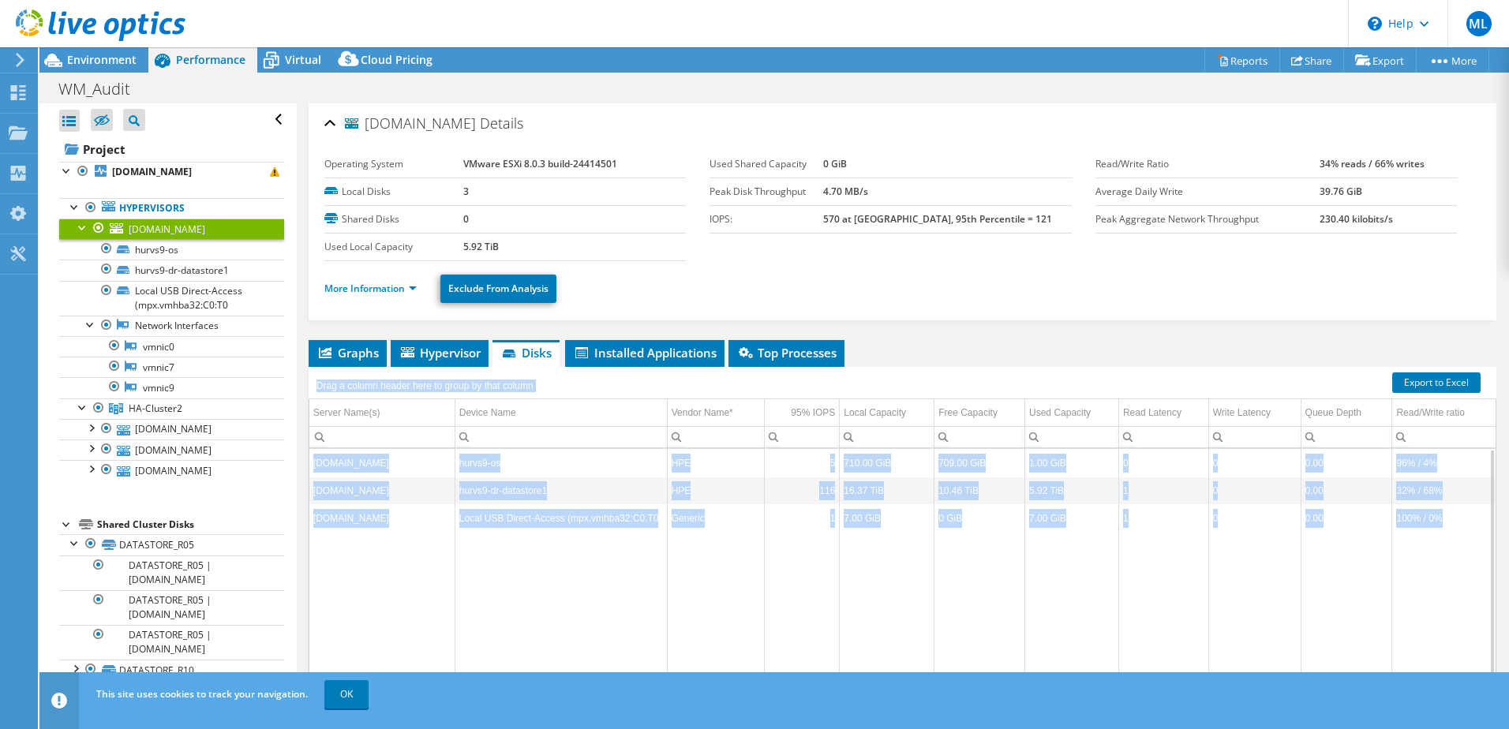
drag, startPoint x: 1413, startPoint y: 525, endPoint x: 310, endPoint y: 519, distance: 1102.9
click at [310, 519] on div "Drag a column header here to group by that column Server Name(s) Device Name Ve…" at bounding box center [903, 535] width 1188 height 336
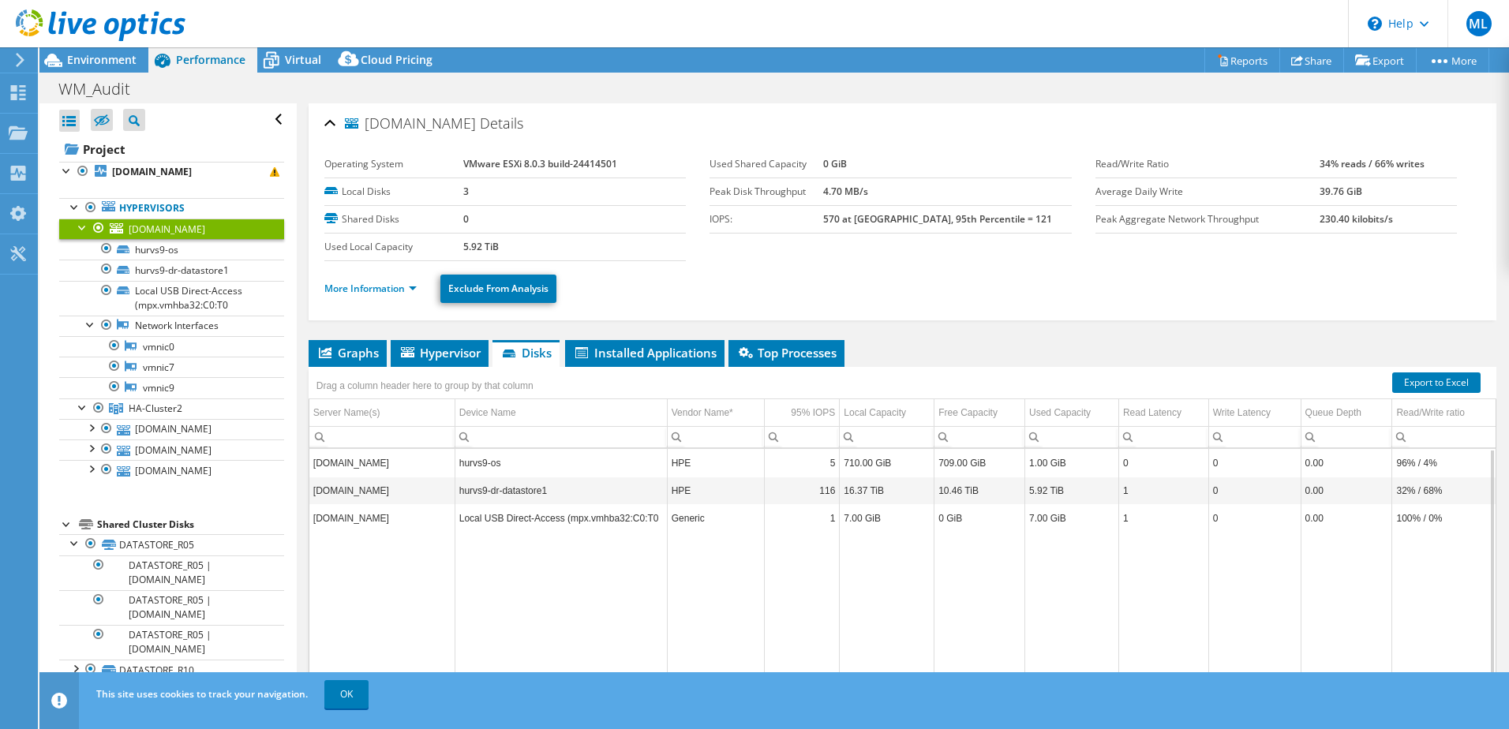
click at [555, 556] on td "Data grid" at bounding box center [561, 616] width 212 height 169
click at [643, 357] on span "Installed Applications" at bounding box center [645, 353] width 144 height 16
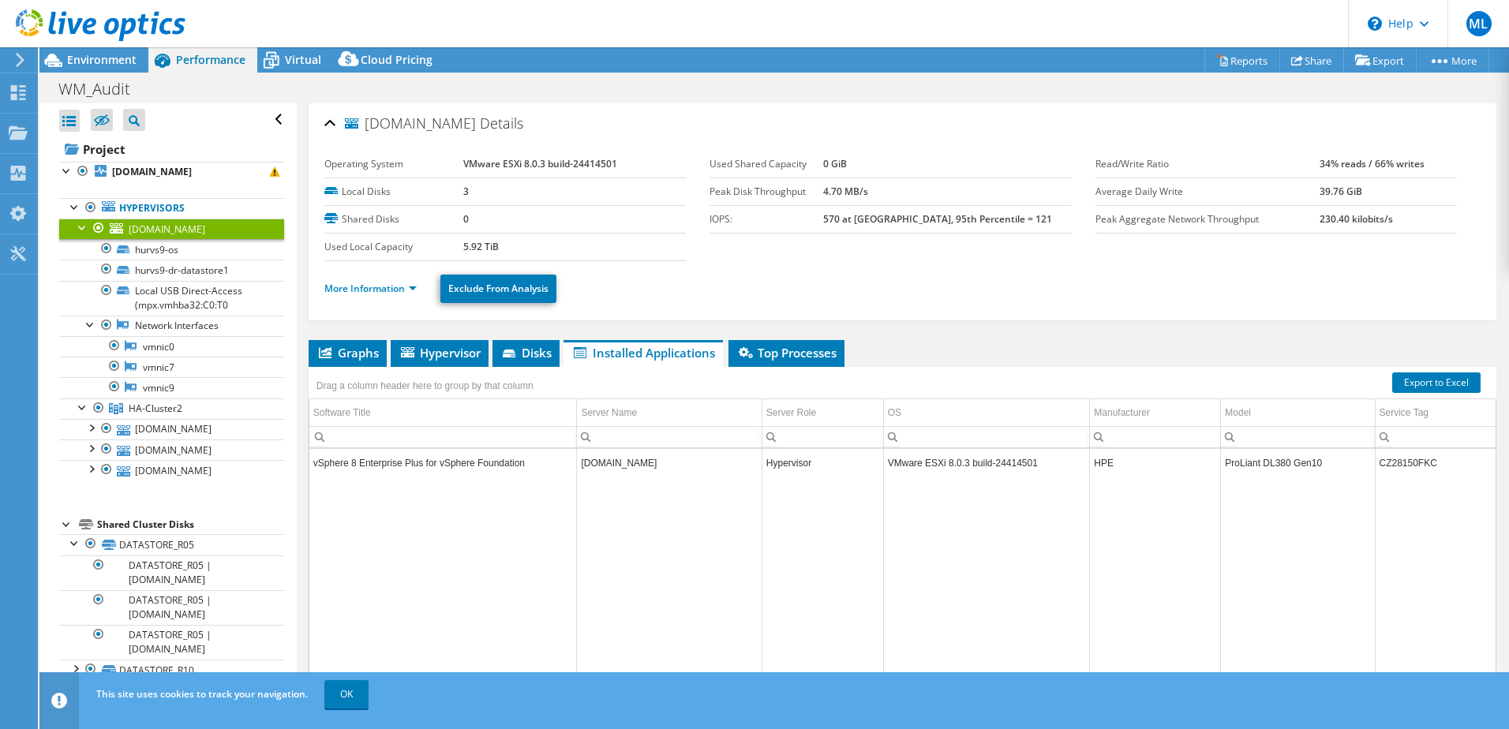
click at [804, 355] on span "Top Processes" at bounding box center [787, 353] width 100 height 16
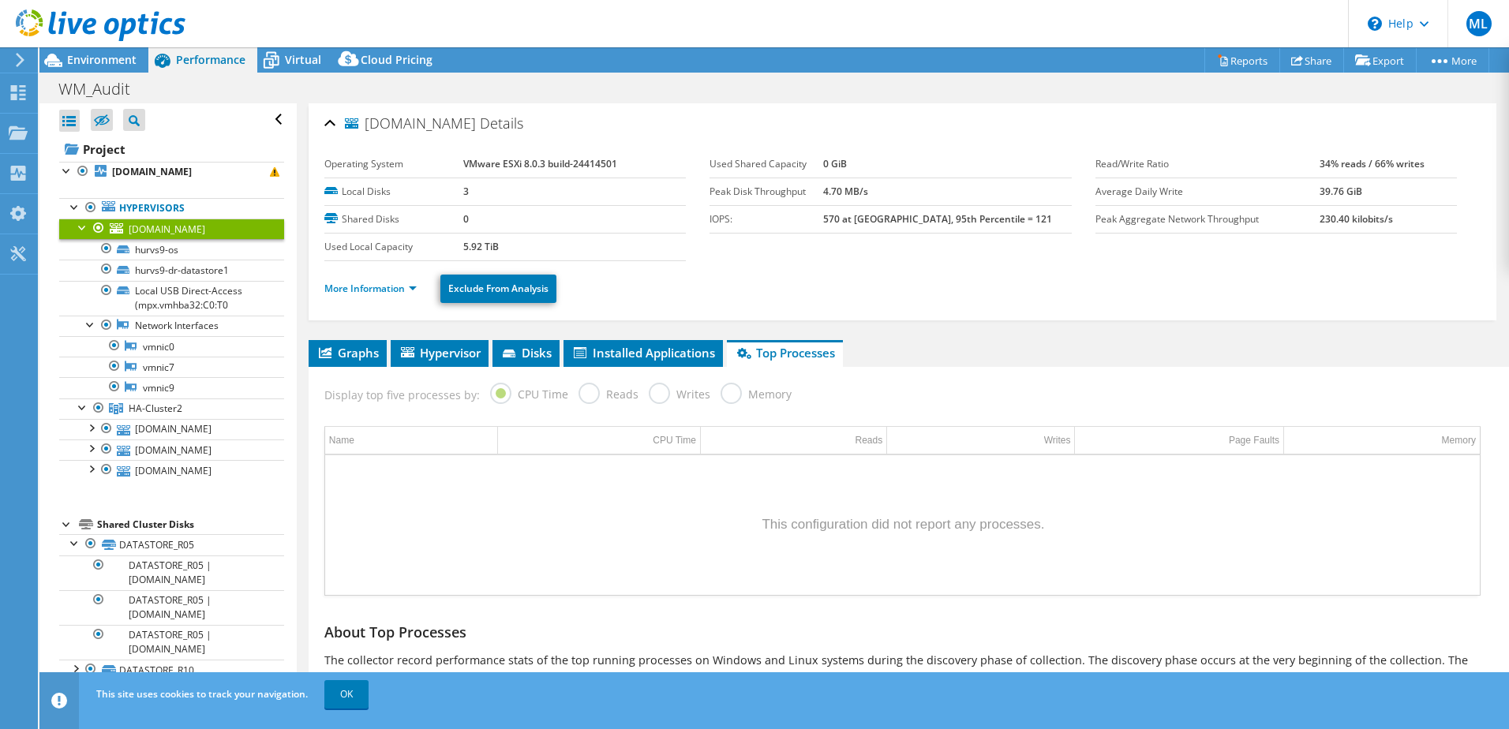
click at [418, 358] on span "Hypervisor" at bounding box center [440, 353] width 82 height 16
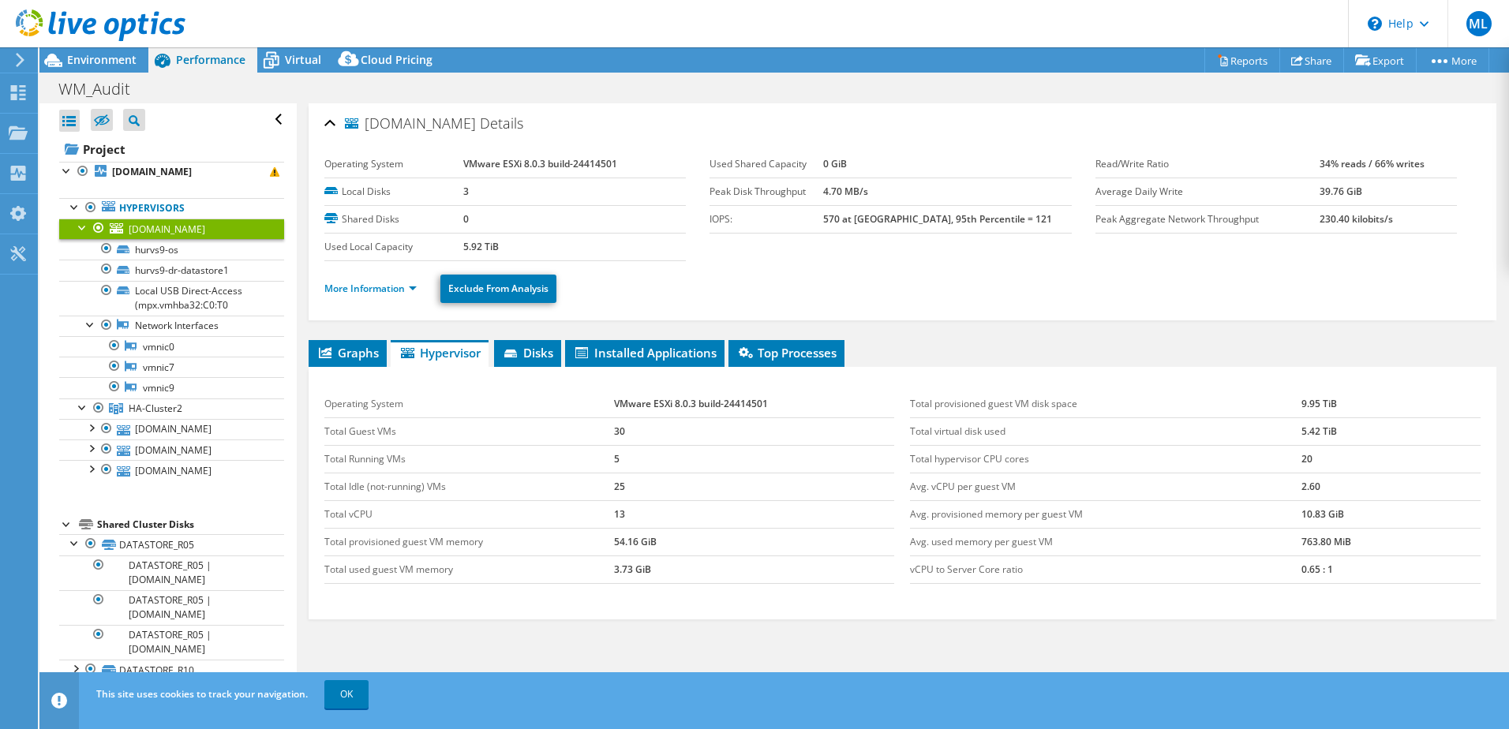
click at [352, 350] on span "Graphs" at bounding box center [348, 353] width 62 height 16
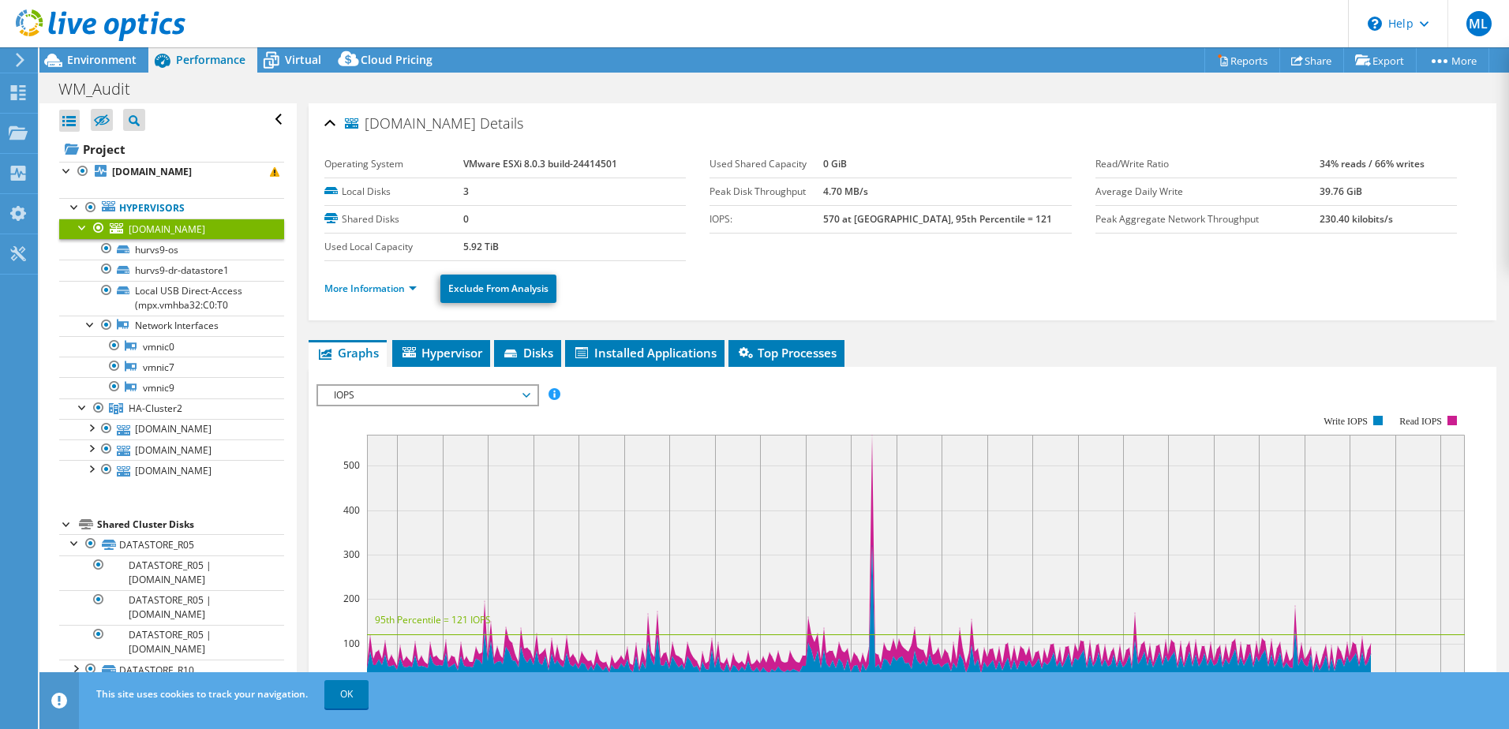
scroll to position [158, 0]
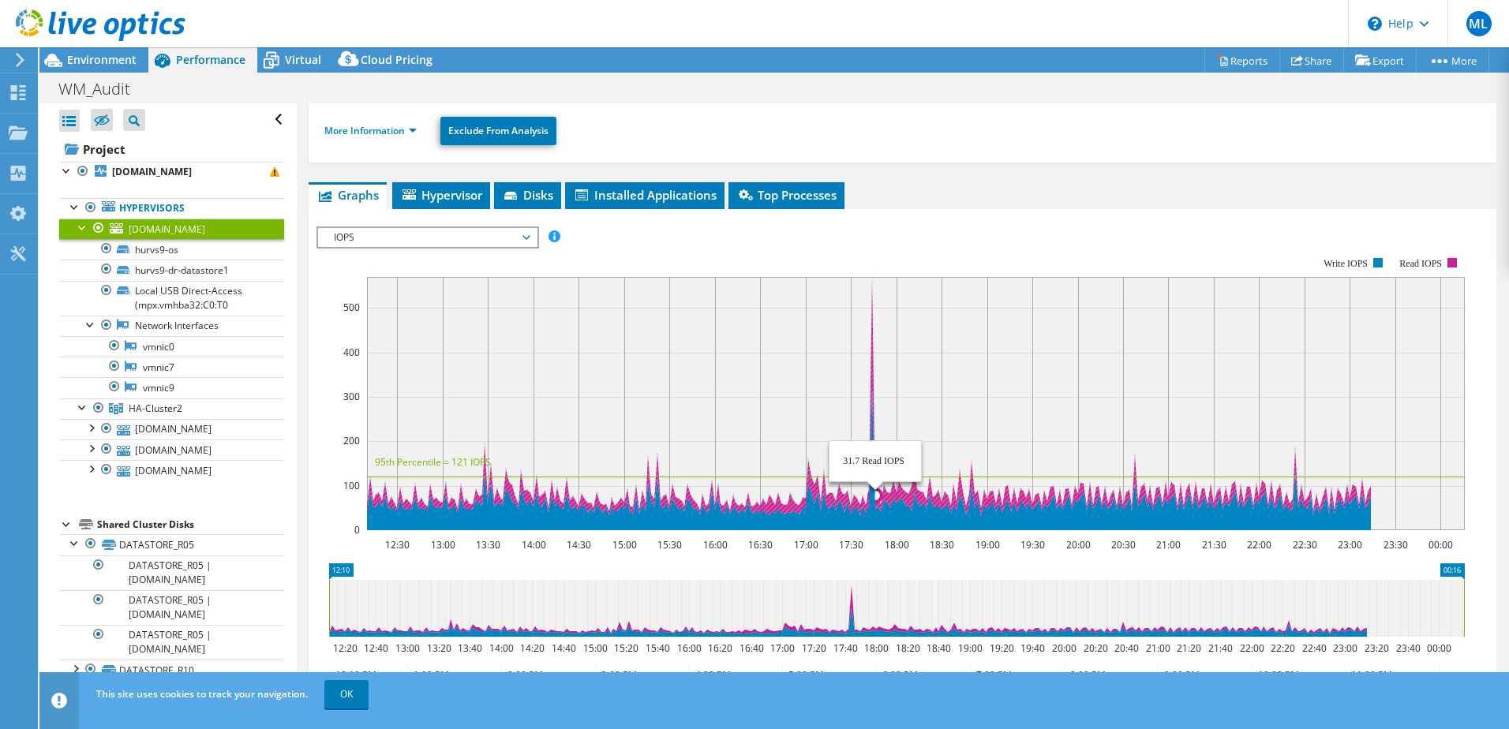
drag, startPoint x: 872, startPoint y: 279, endPoint x: 875, endPoint y: 345, distance: 65.6
click at [869, 356] on rect at bounding box center [916, 403] width 1098 height 253
click at [535, 238] on span "IOPS" at bounding box center [427, 237] width 219 height 19
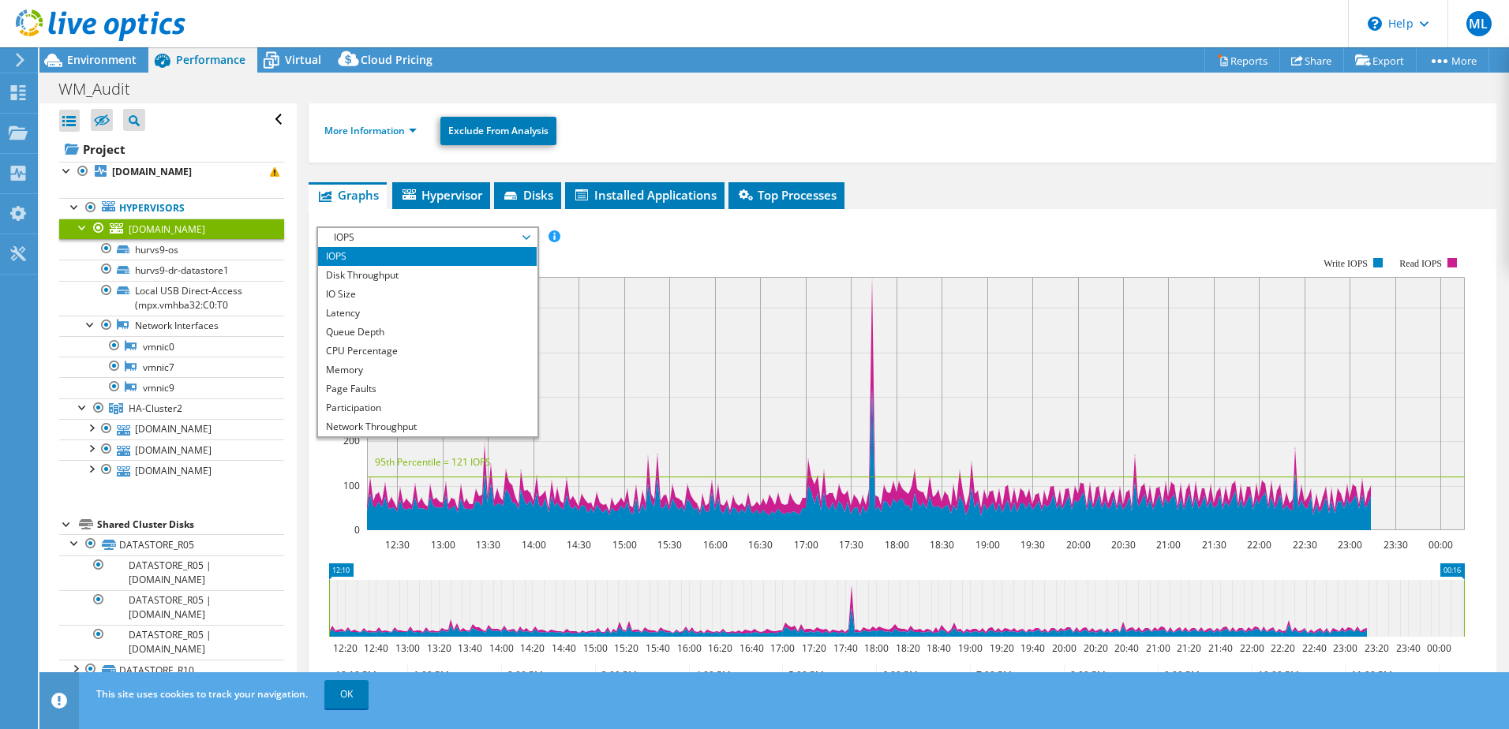
click at [439, 276] on li "Disk Throughput" at bounding box center [427, 275] width 219 height 19
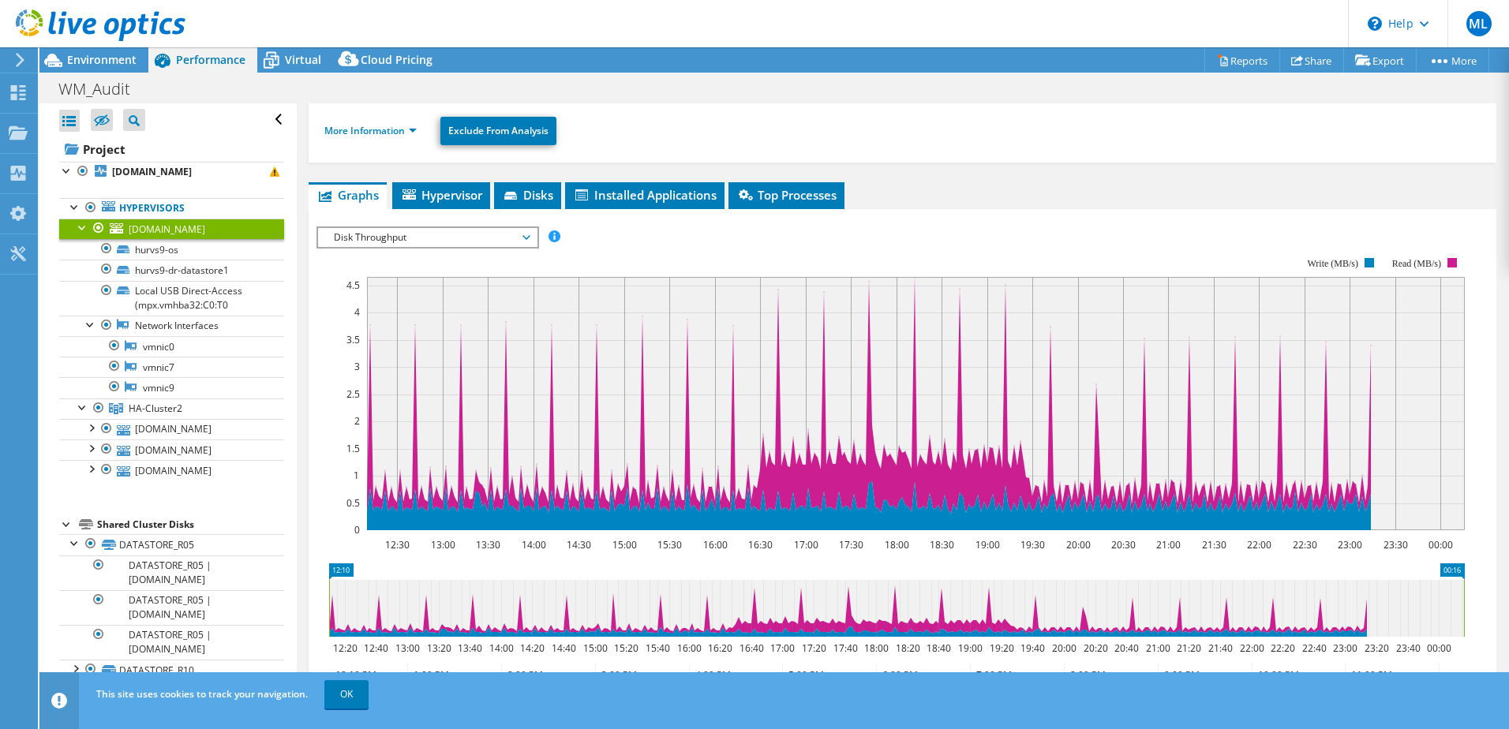
click at [524, 229] on span "Disk Throughput" at bounding box center [427, 237] width 203 height 19
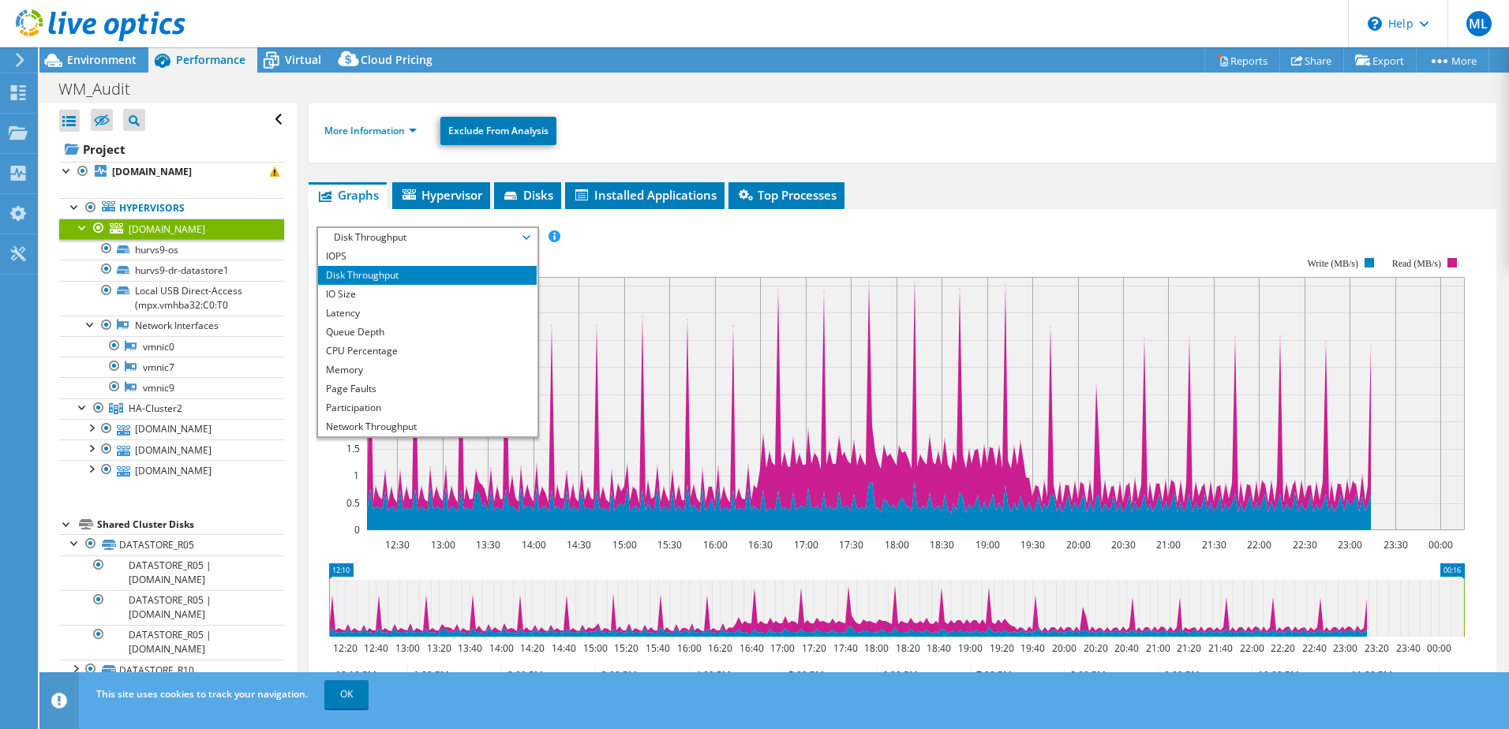
click at [403, 294] on li "IO Size" at bounding box center [427, 294] width 219 height 19
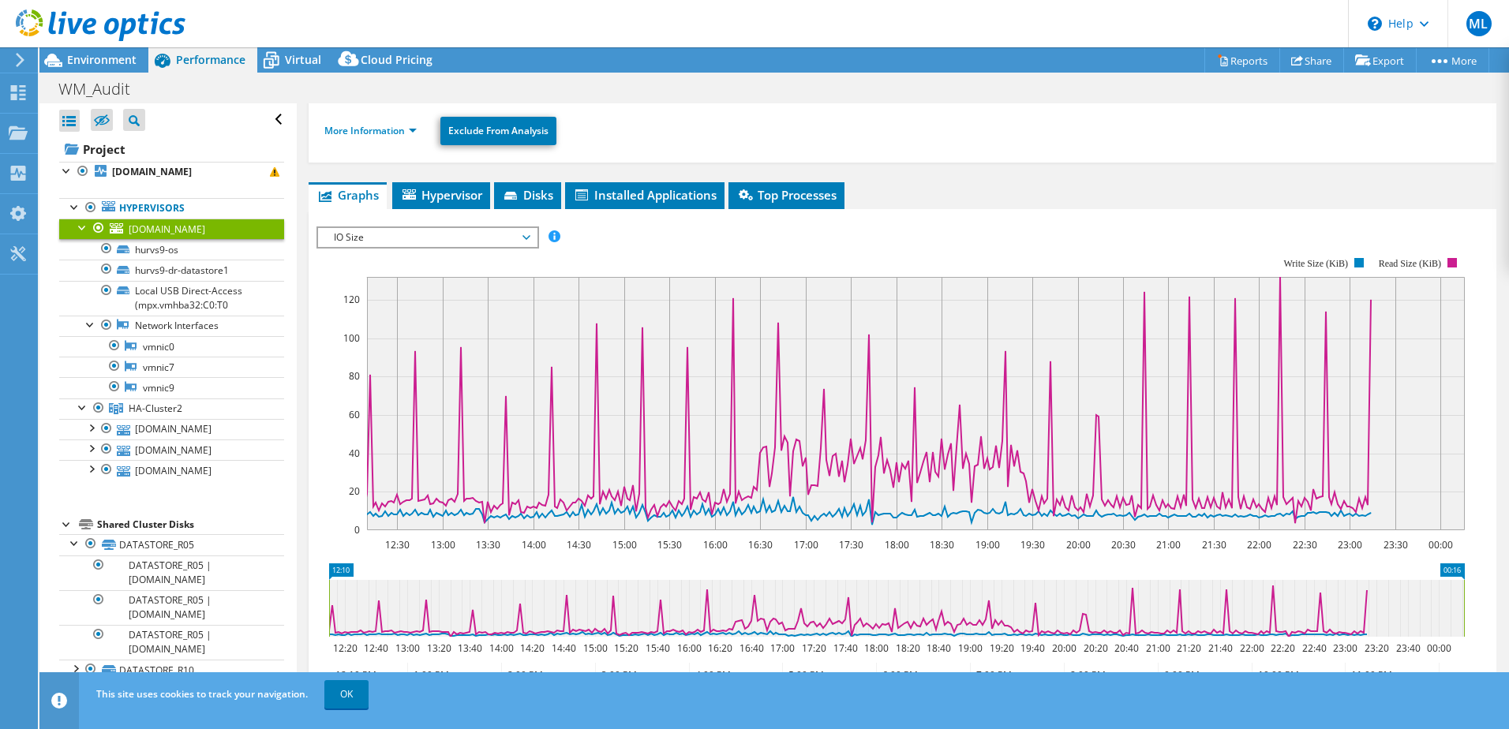
click at [528, 238] on span "IO Size" at bounding box center [427, 237] width 203 height 19
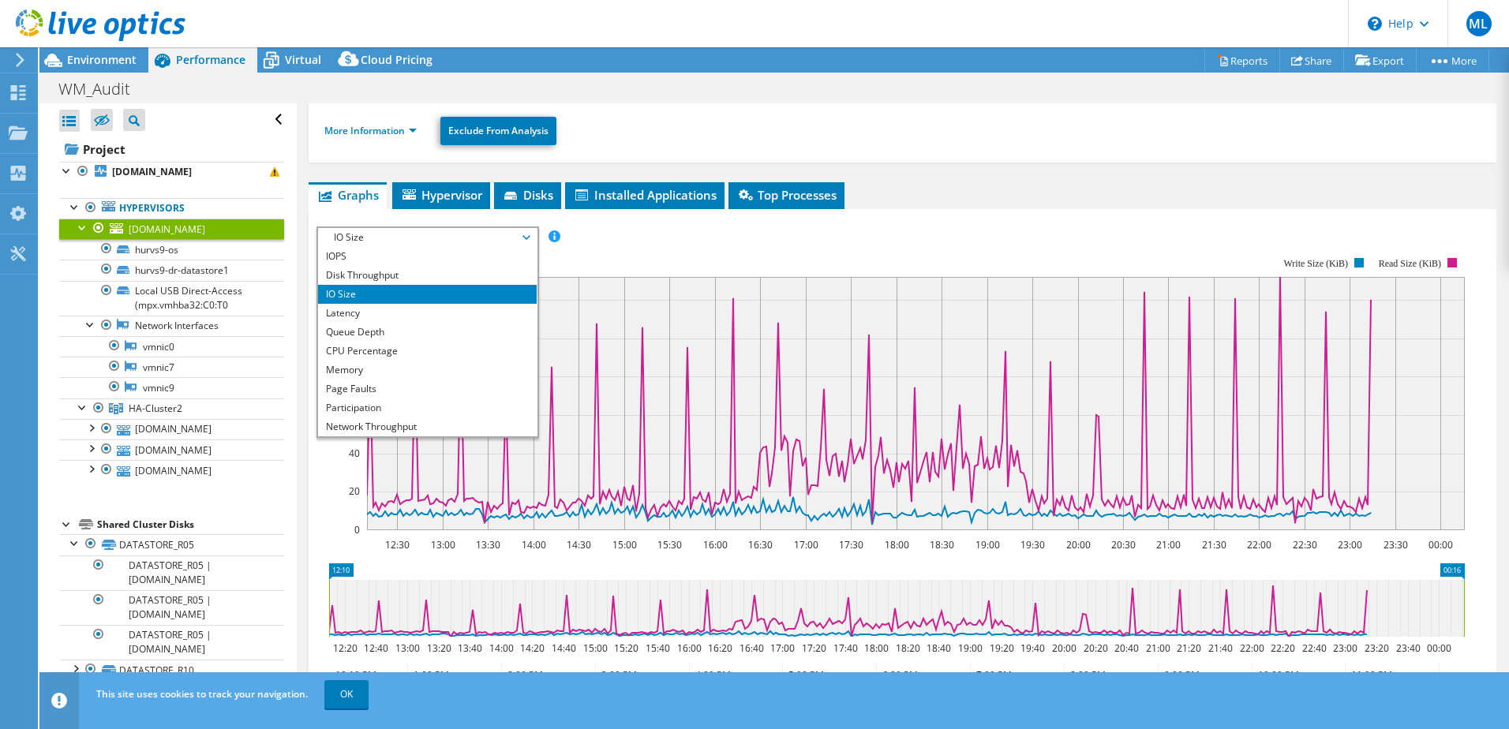
click at [433, 318] on li "Latency" at bounding box center [427, 313] width 219 height 19
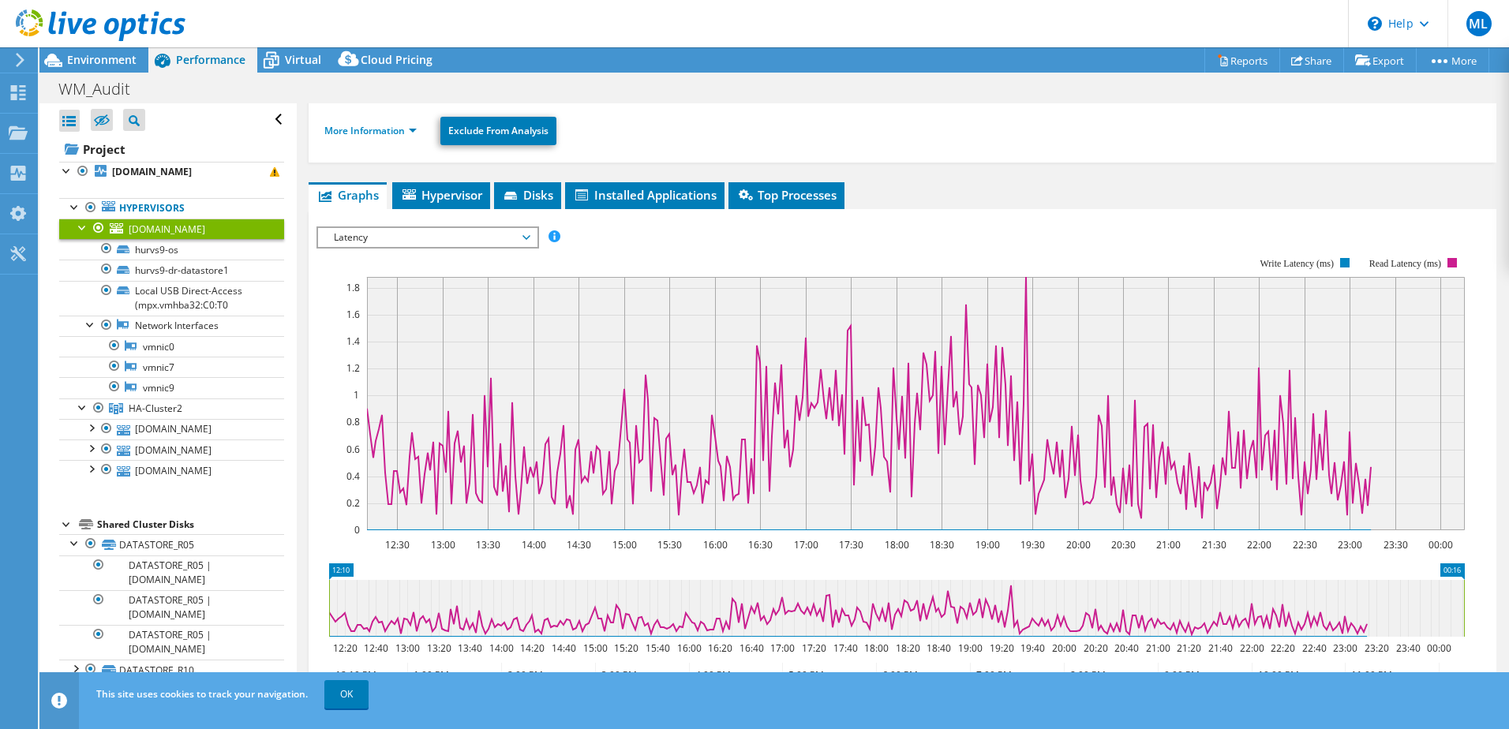
click at [529, 235] on span "Latency" at bounding box center [427, 237] width 203 height 19
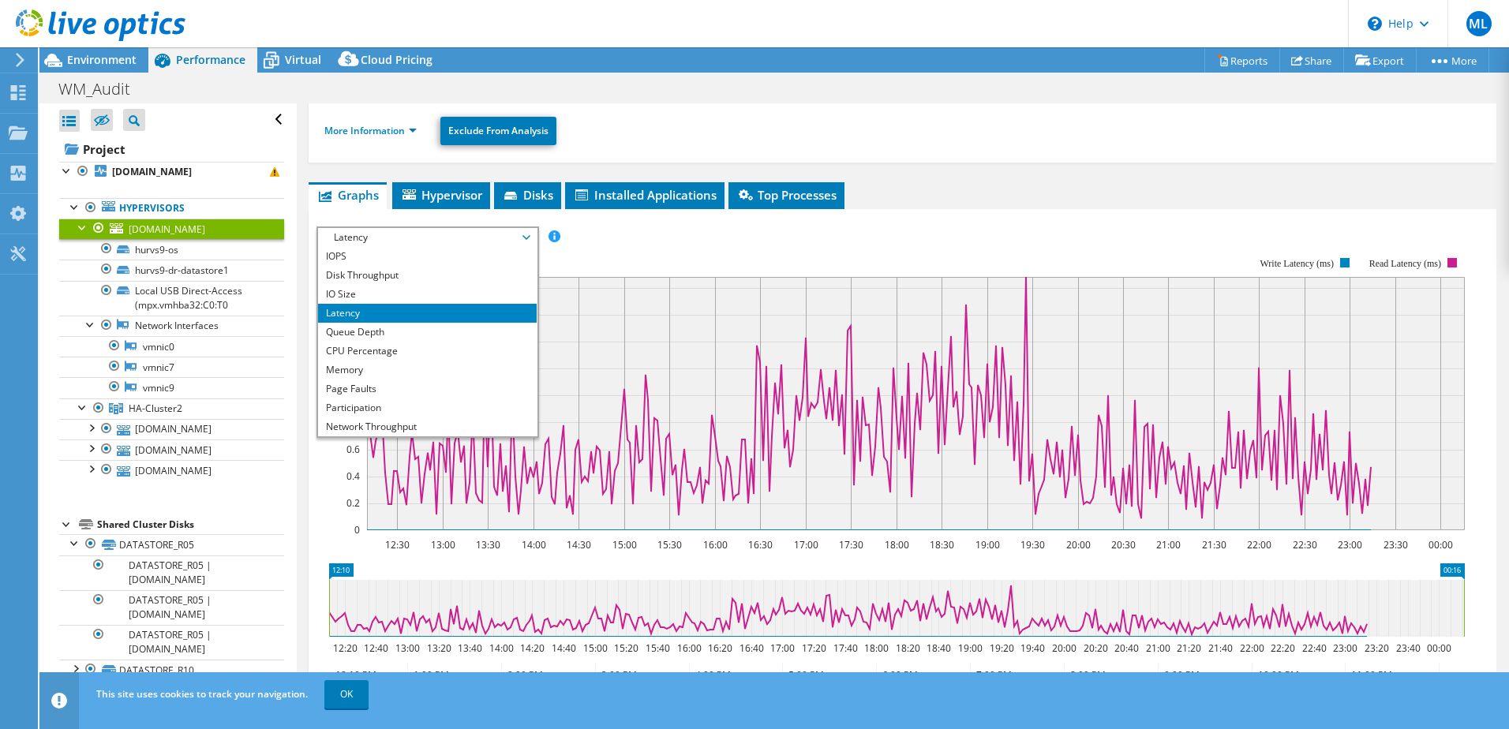
click at [431, 332] on li "Queue Depth" at bounding box center [427, 332] width 219 height 19
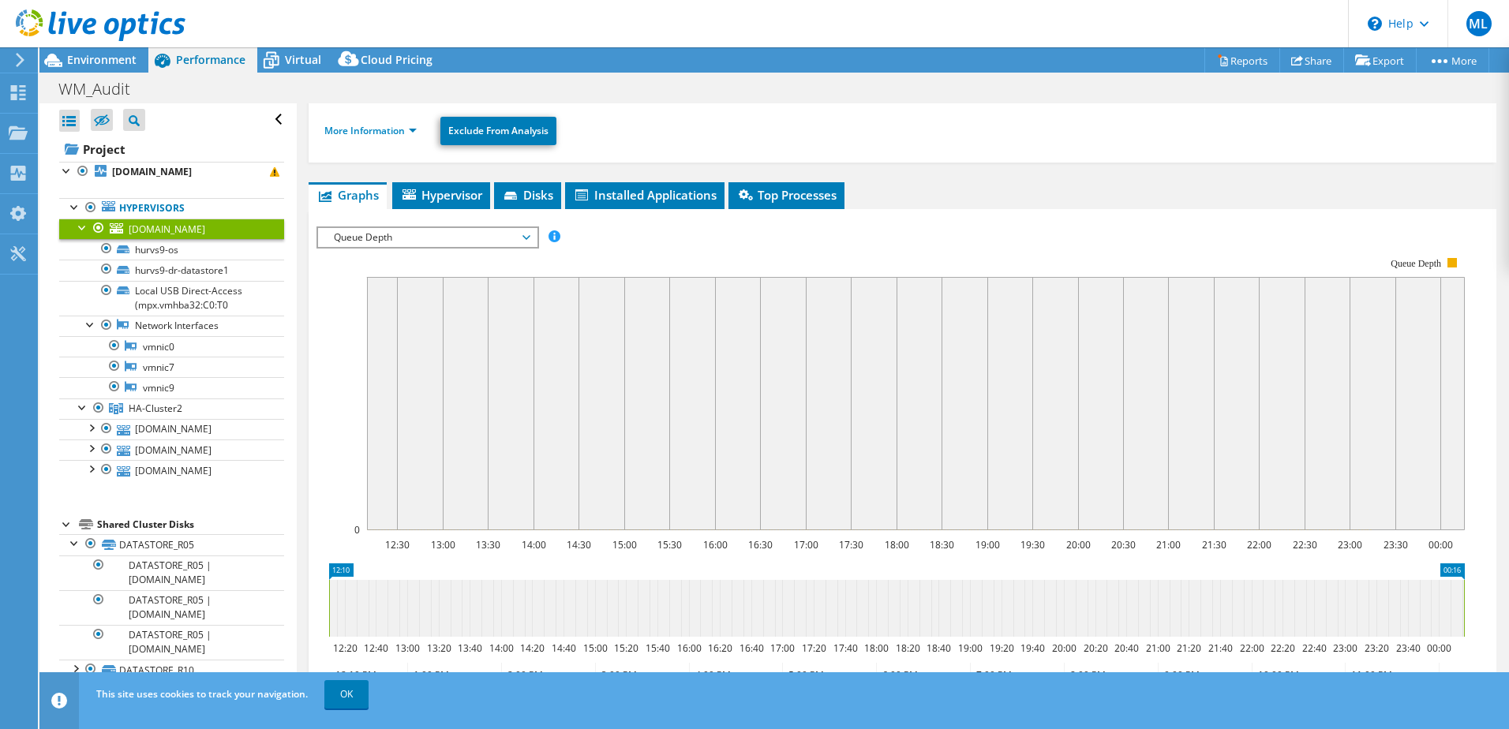
click at [527, 233] on span "Queue Depth" at bounding box center [427, 237] width 203 height 19
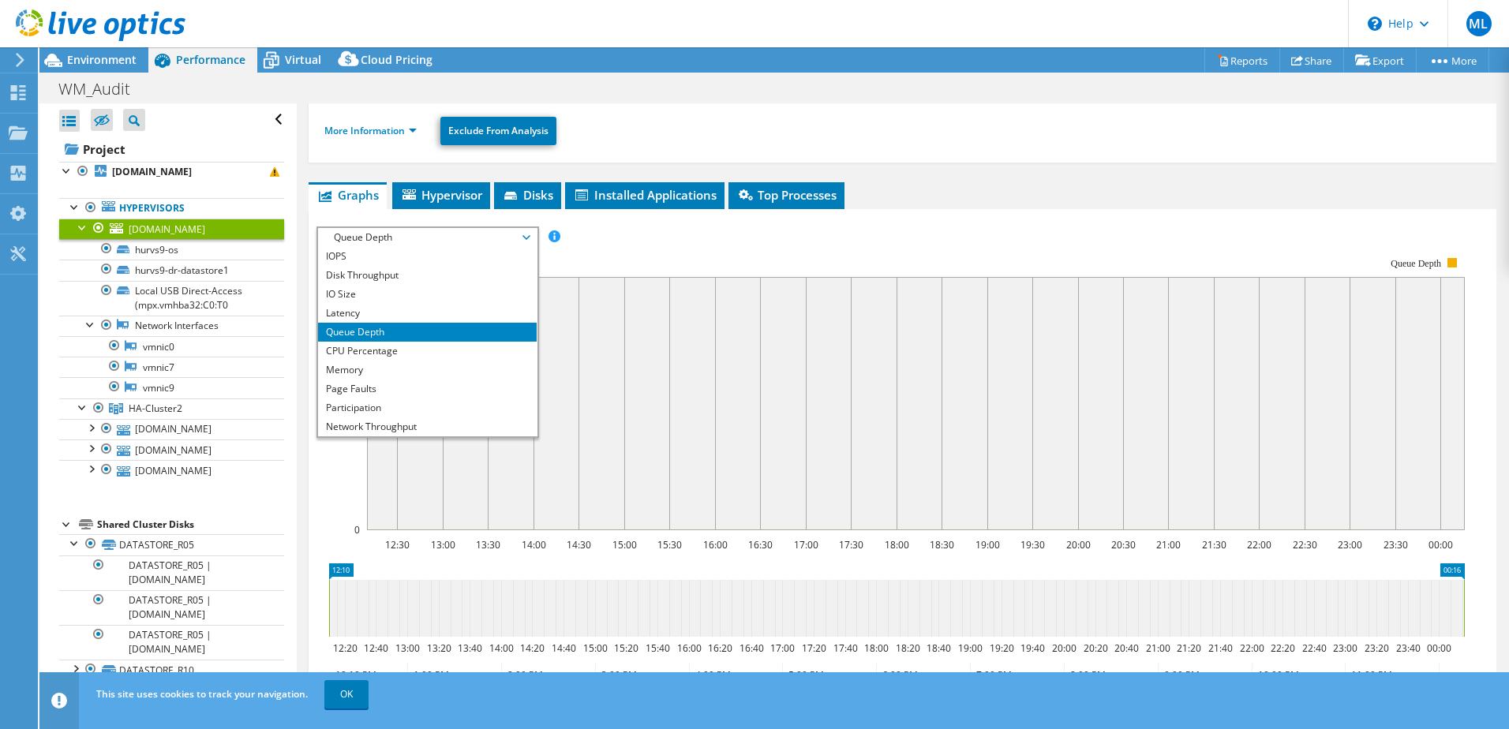
click at [440, 352] on li "CPU Percentage" at bounding box center [427, 351] width 219 height 19
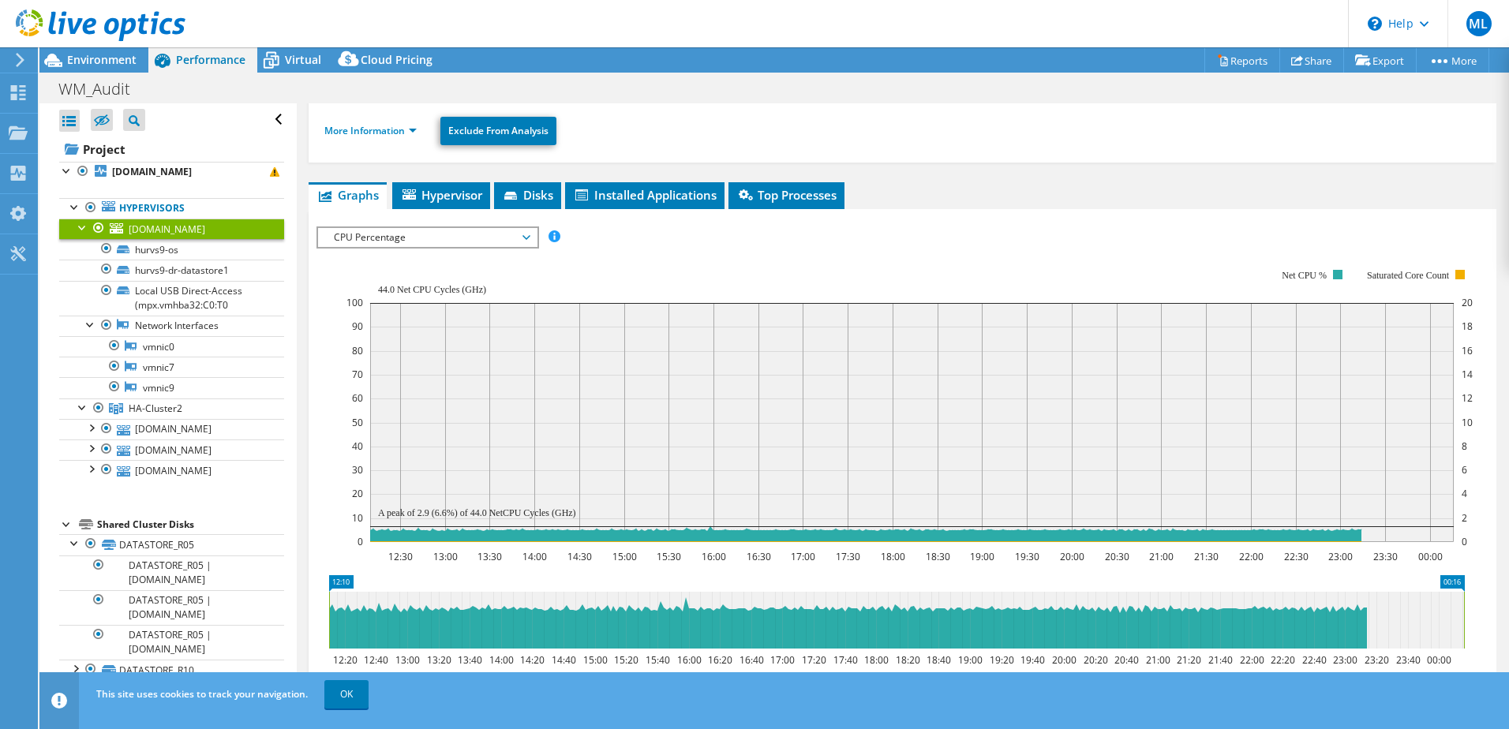
click at [528, 235] on span "CPU Percentage" at bounding box center [427, 237] width 203 height 19
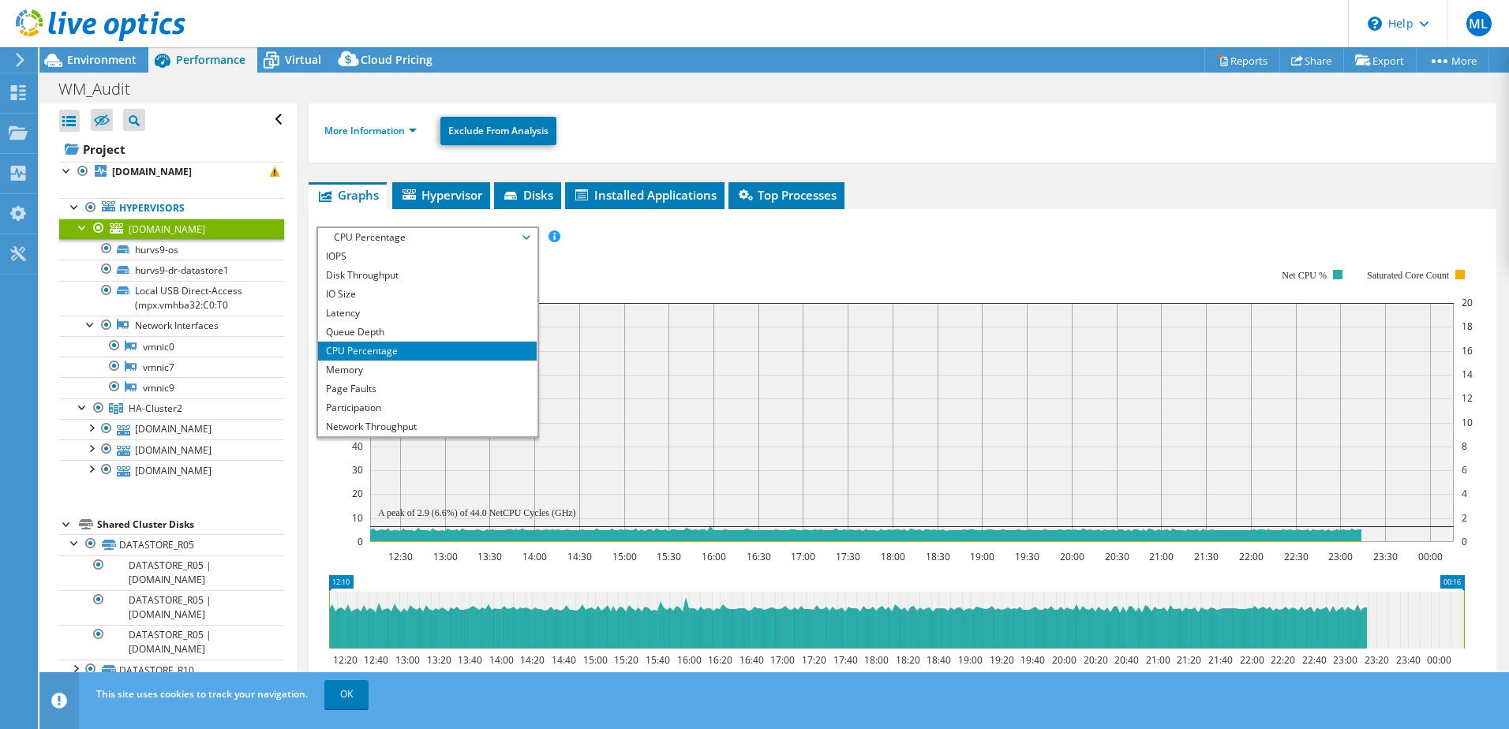
click at [444, 371] on li "Memory" at bounding box center [427, 370] width 219 height 19
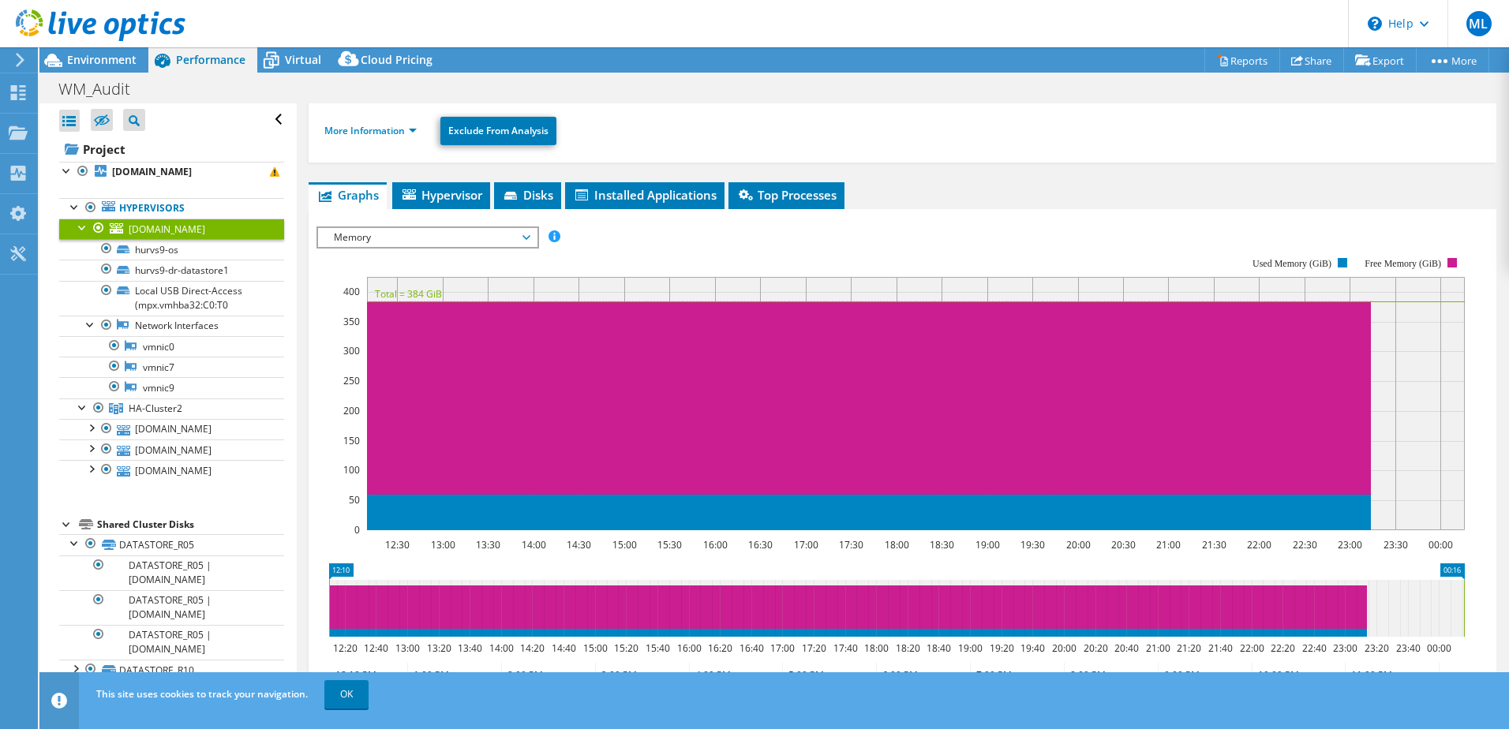
click at [528, 235] on span "Memory" at bounding box center [427, 237] width 203 height 19
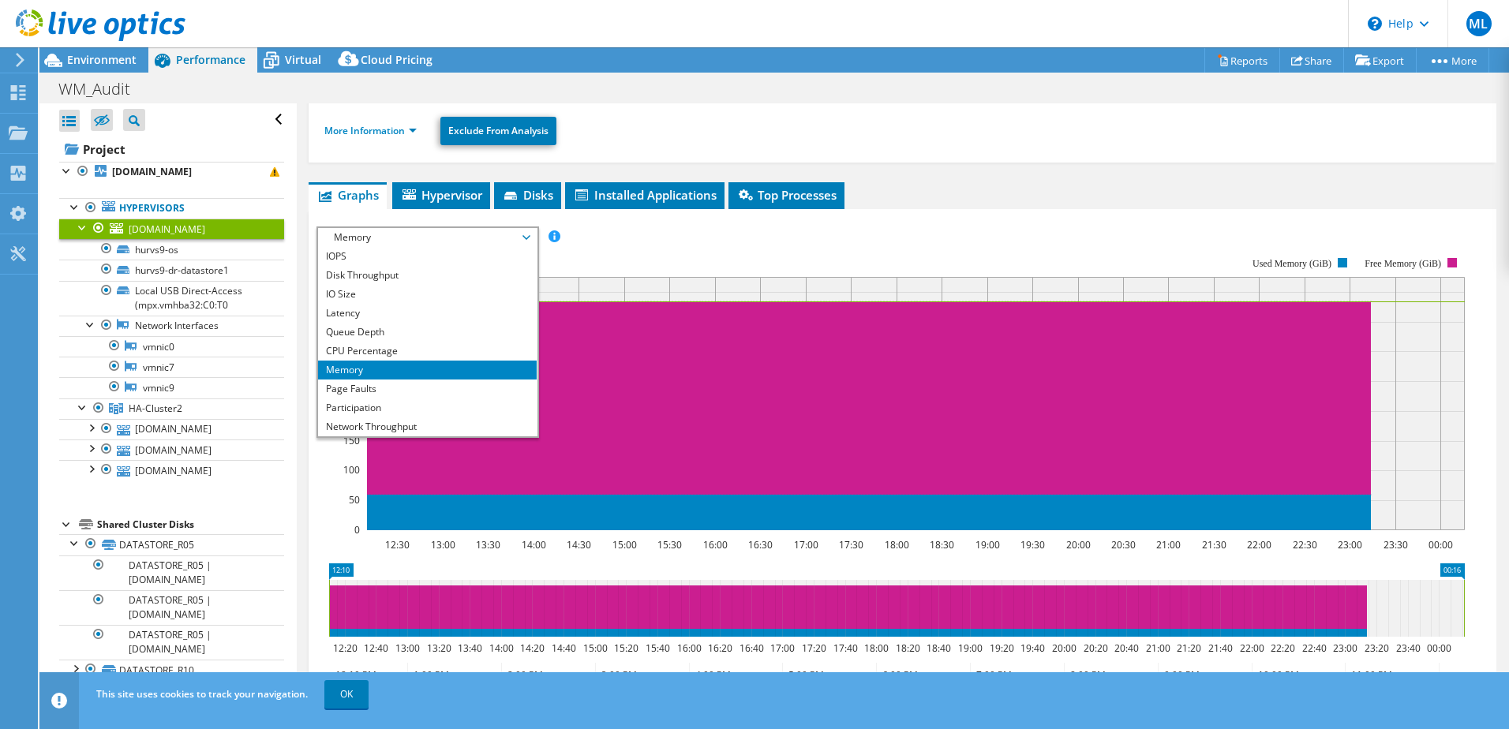
click at [388, 390] on li "Page Faults" at bounding box center [427, 389] width 219 height 19
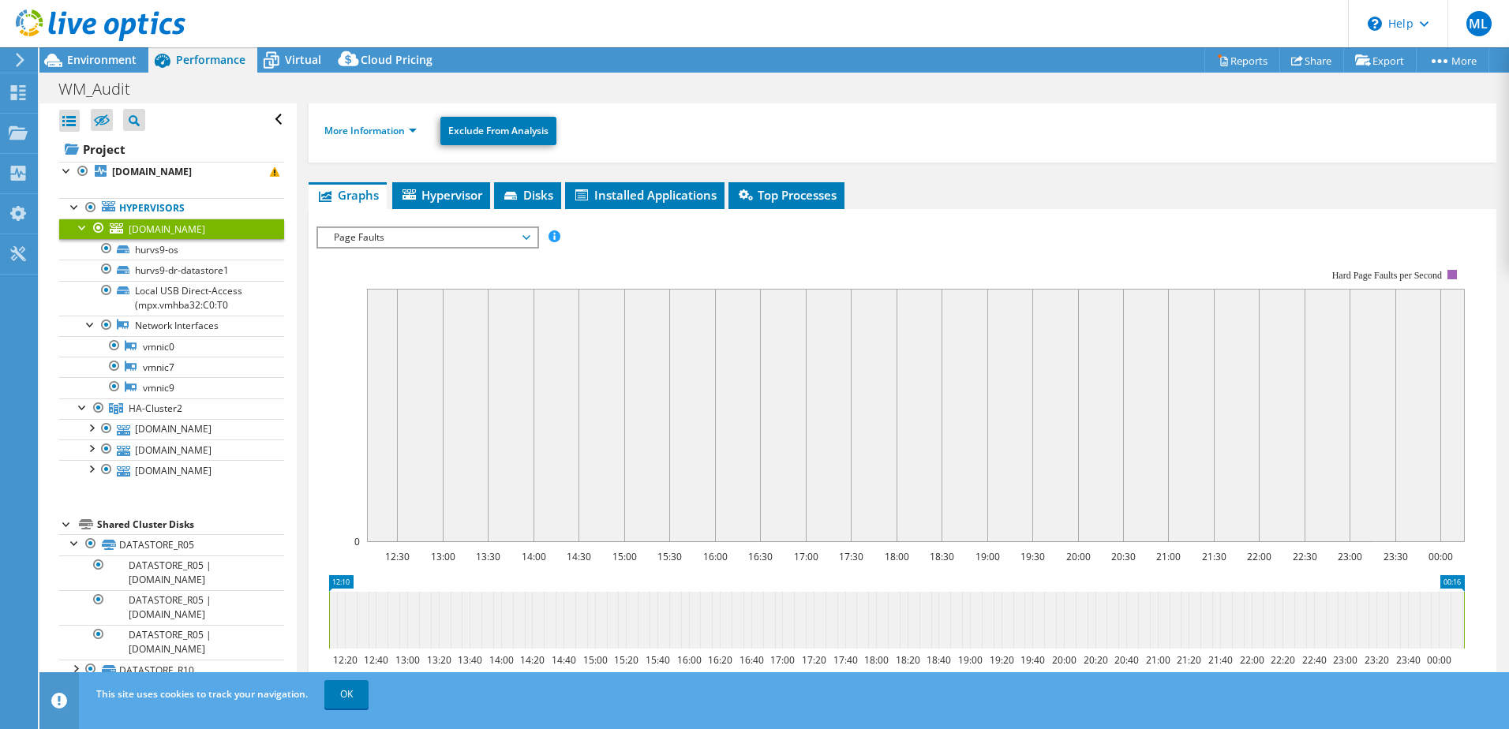
click at [527, 242] on span "Page Faults" at bounding box center [427, 237] width 203 height 19
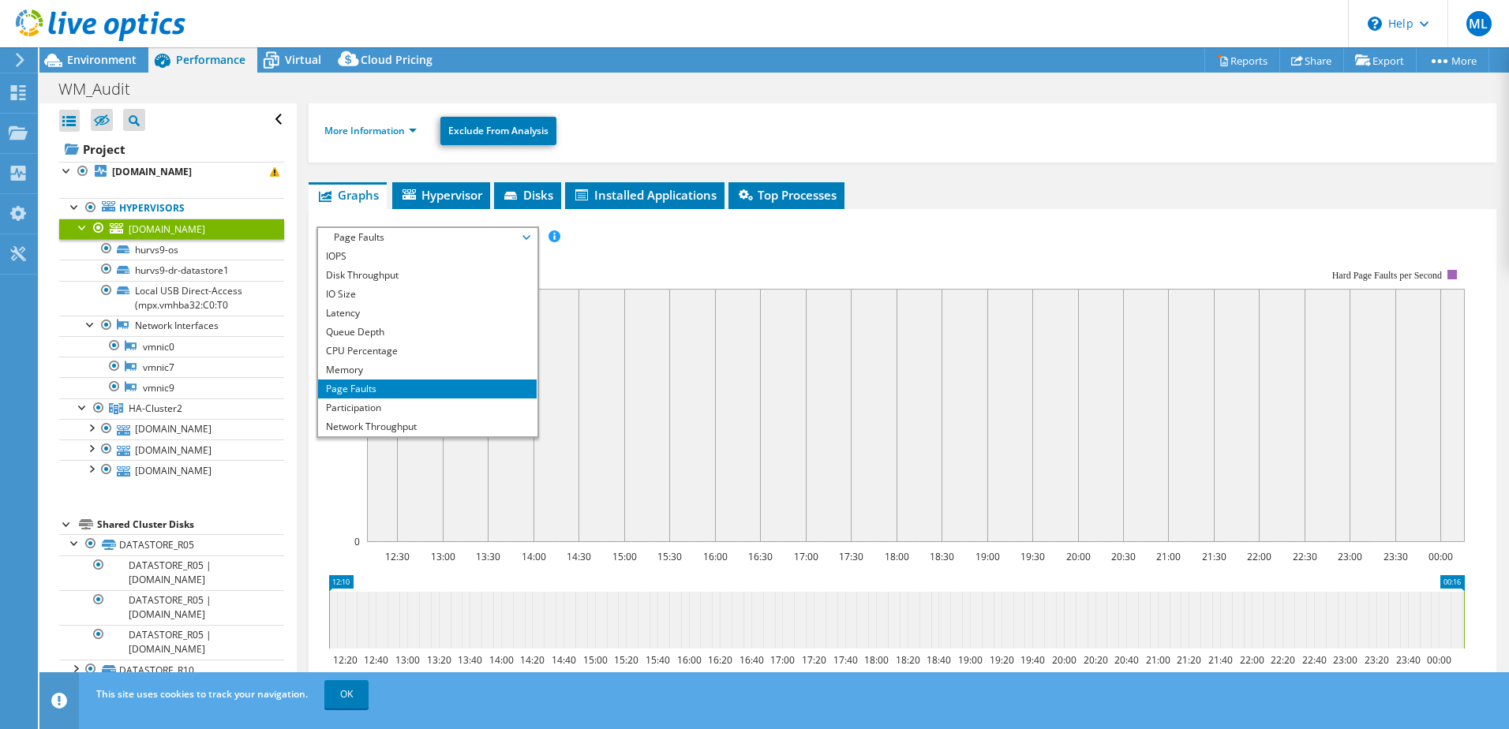
click at [404, 408] on li "Participation" at bounding box center [427, 408] width 219 height 19
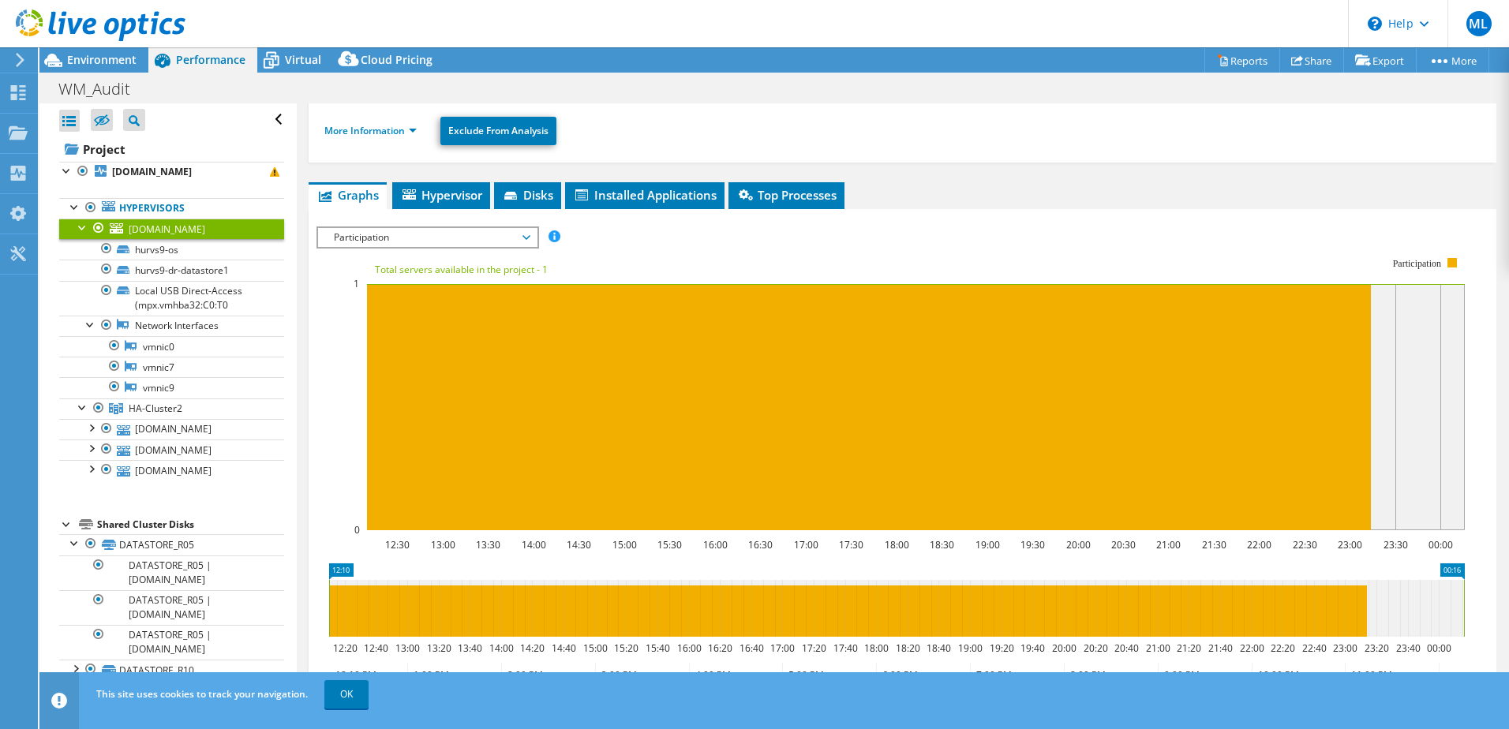
click at [530, 232] on span "Participation" at bounding box center [427, 237] width 219 height 19
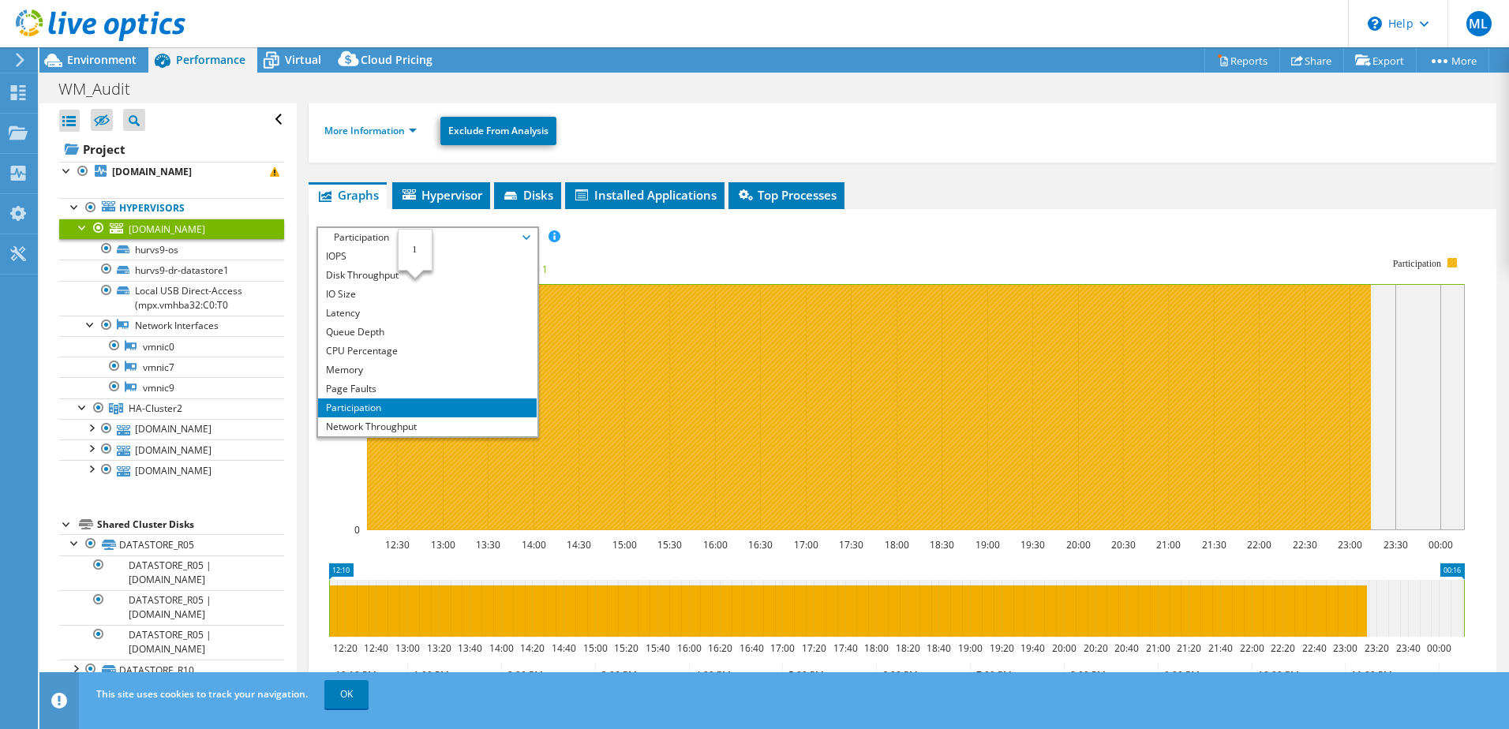
click at [419, 426] on li "Network Throughput" at bounding box center [427, 427] width 219 height 19
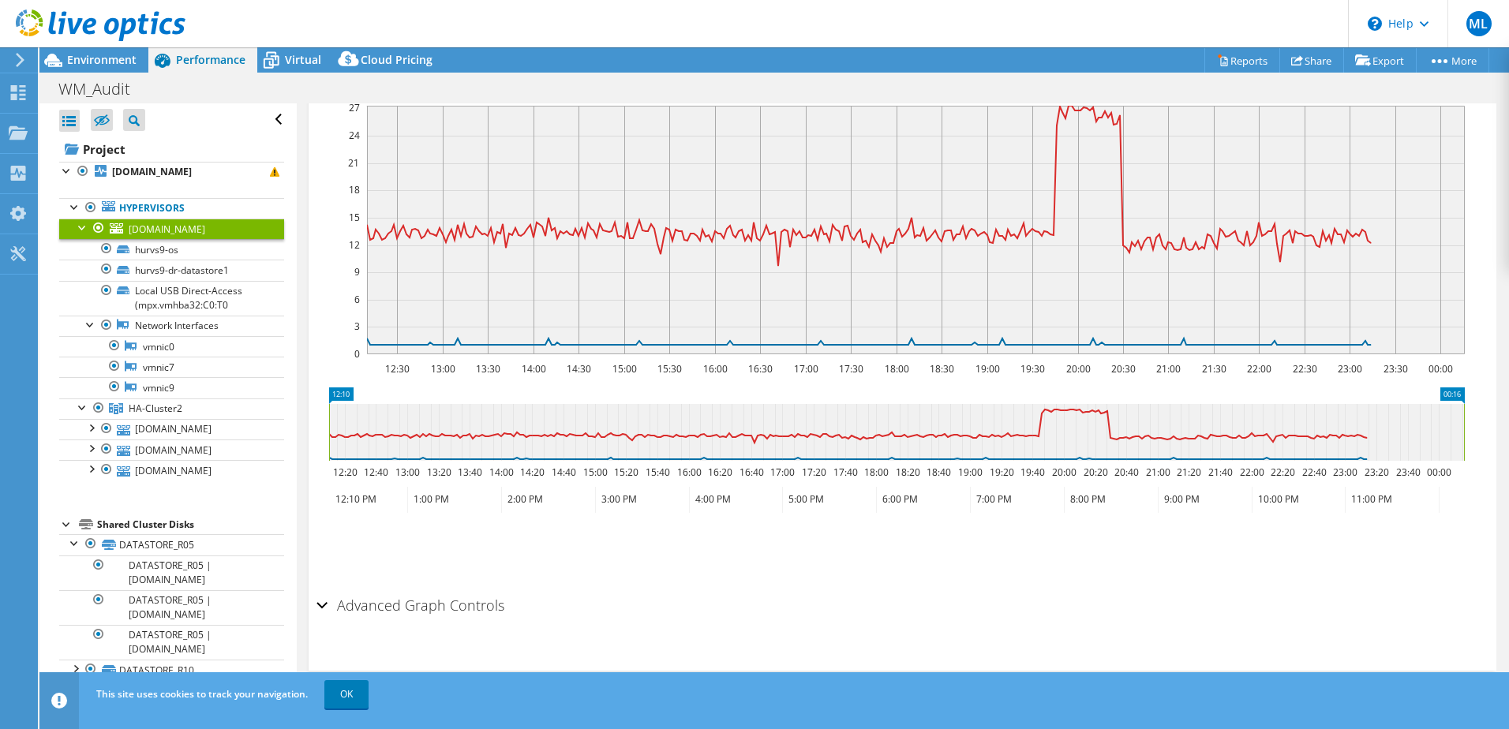
scroll to position [176, 0]
